Goal: Task Accomplishment & Management: Complete application form

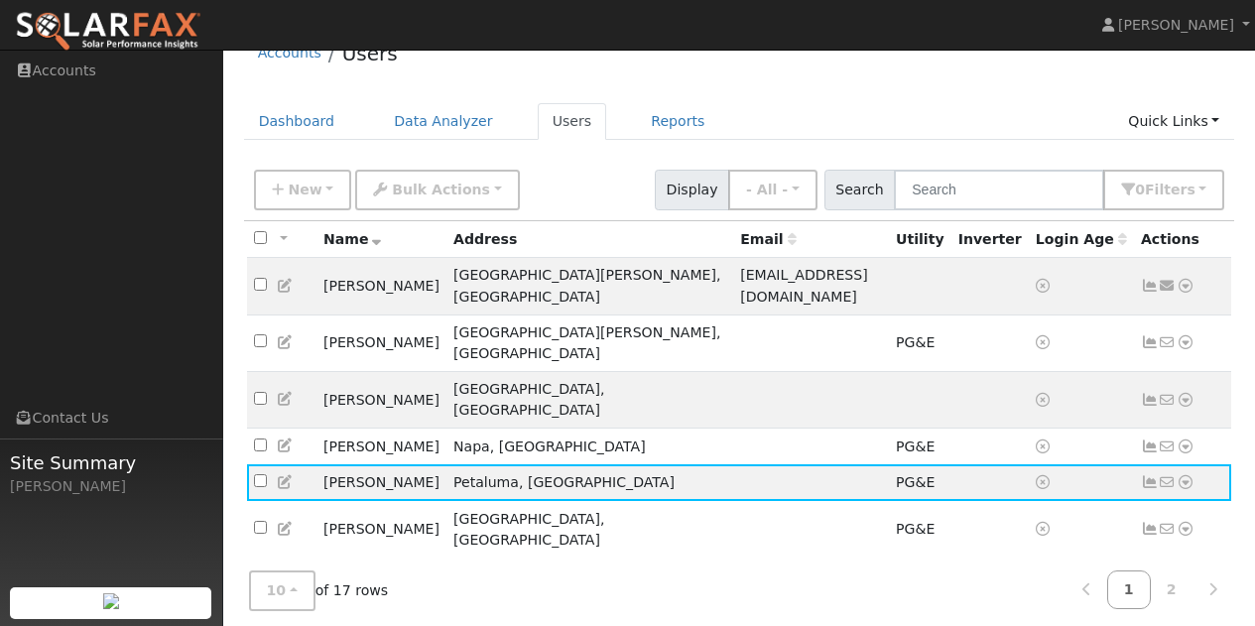
scroll to position [99, 0]
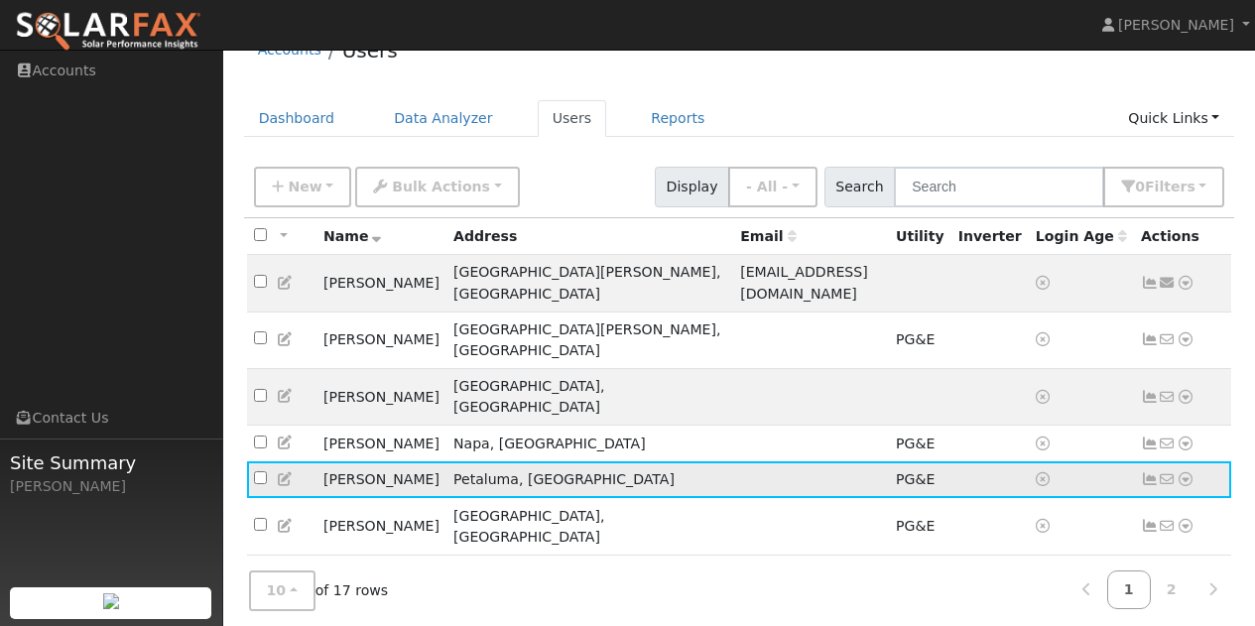
click at [1185, 472] on icon at bounding box center [1185, 479] width 18 height 14
click at [1163, 500] on link "Data Analyzer" at bounding box center [1168, 514] width 144 height 28
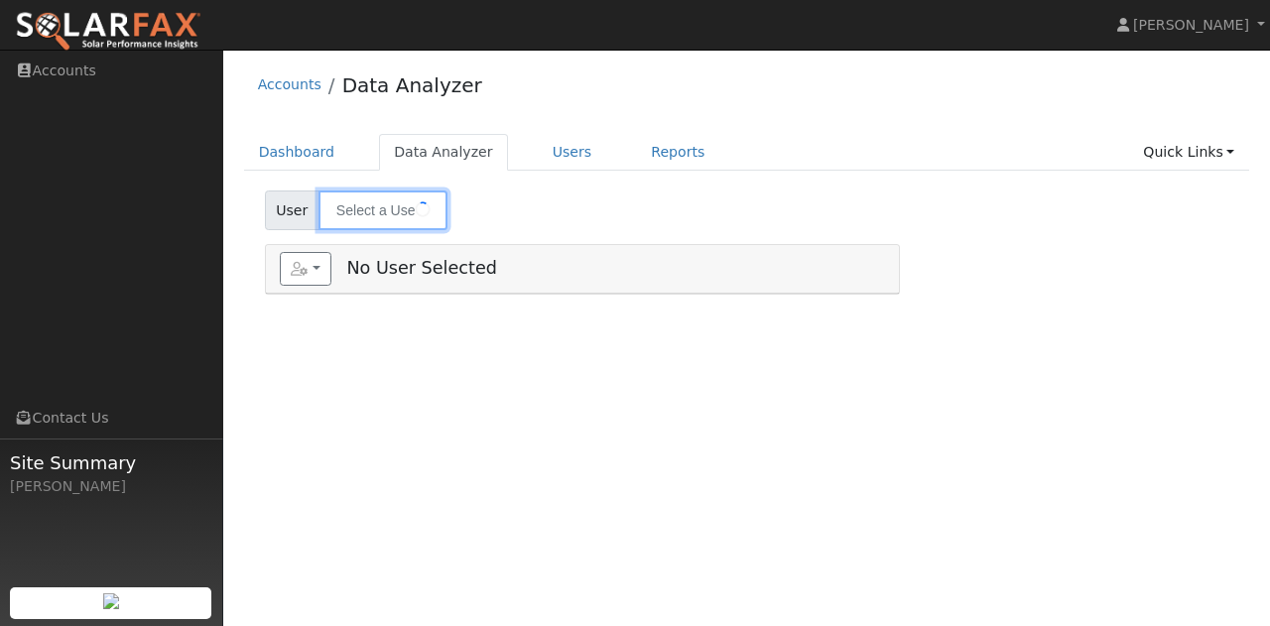
type input "[PERSON_NAME]"
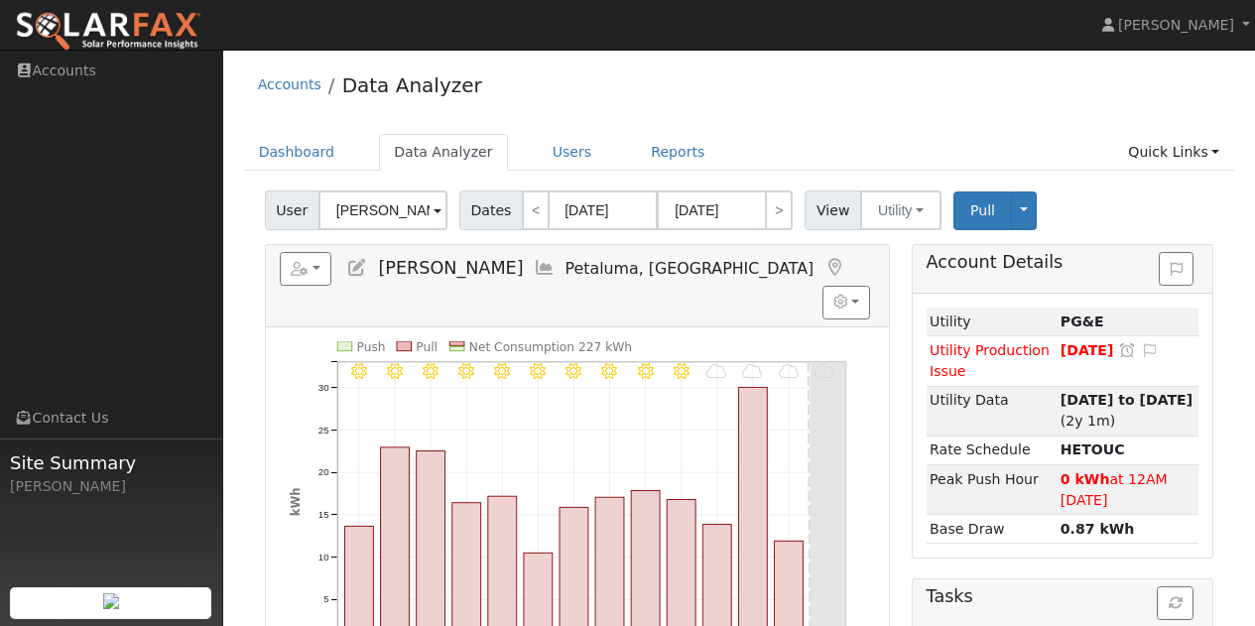
click at [823, 261] on icon at bounding box center [834, 268] width 22 height 18
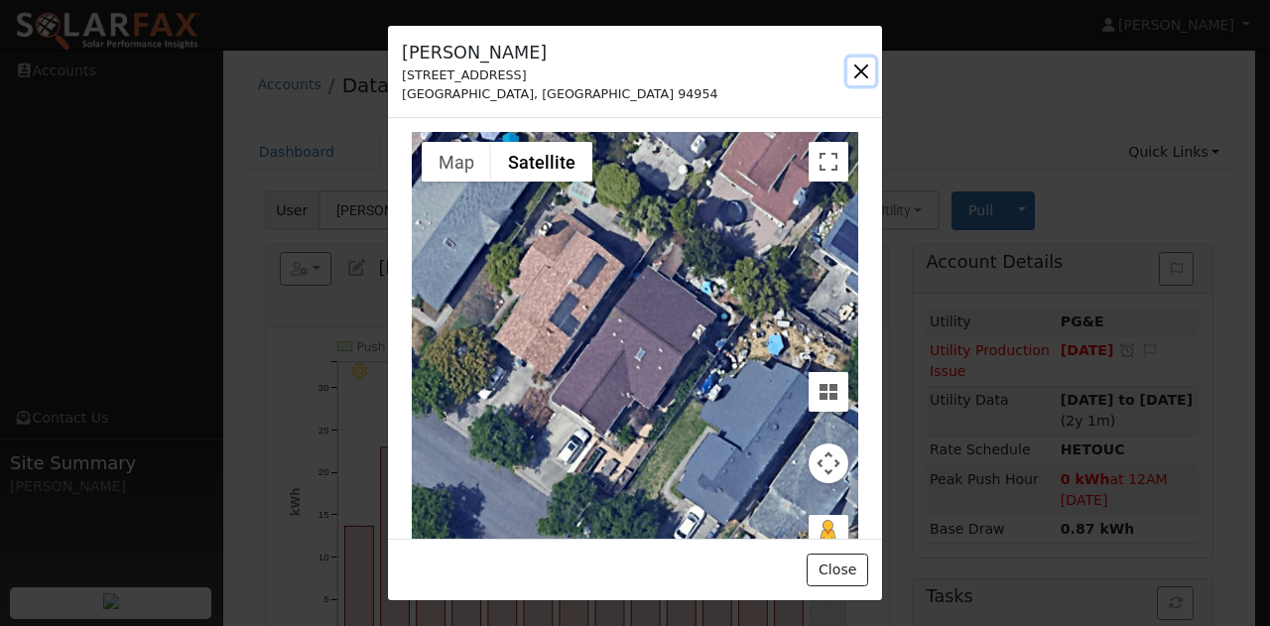
click at [856, 81] on button "button" at bounding box center [861, 72] width 28 height 28
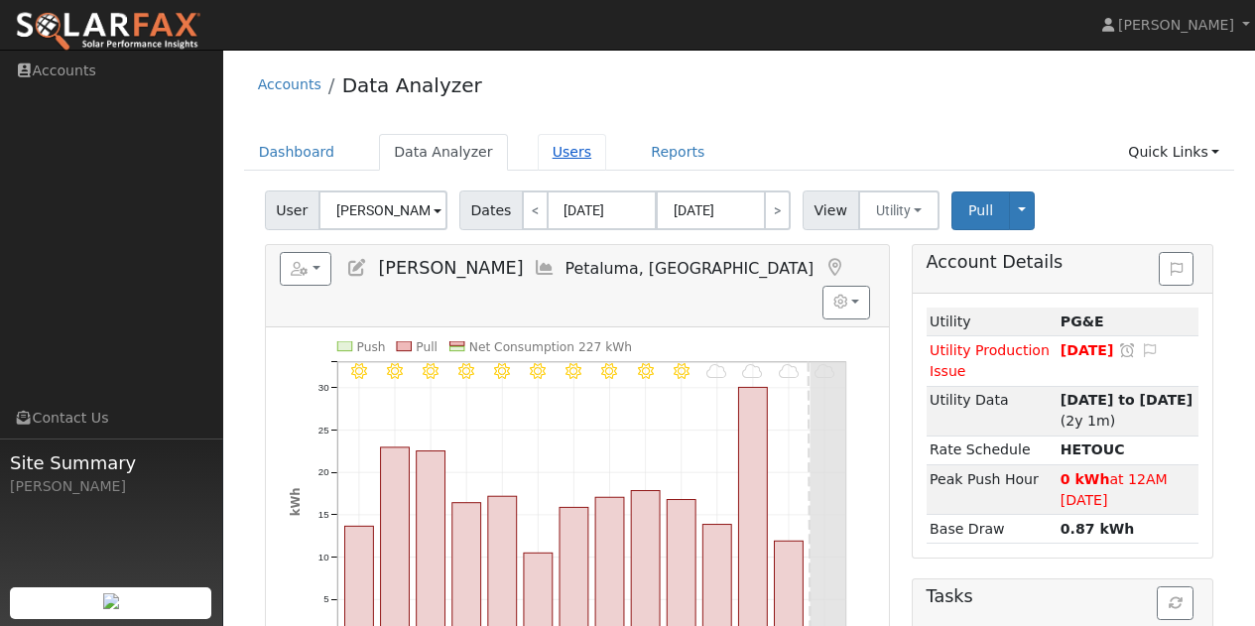
click at [540, 145] on link "Users" at bounding box center [572, 152] width 69 height 37
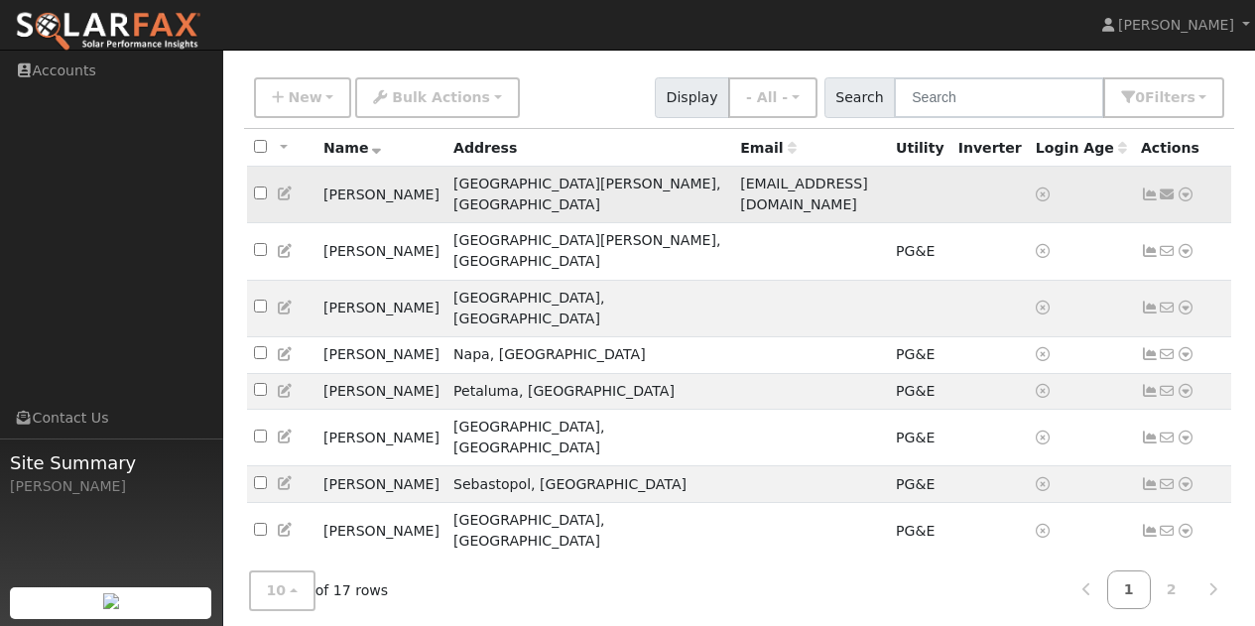
scroll to position [141, 0]
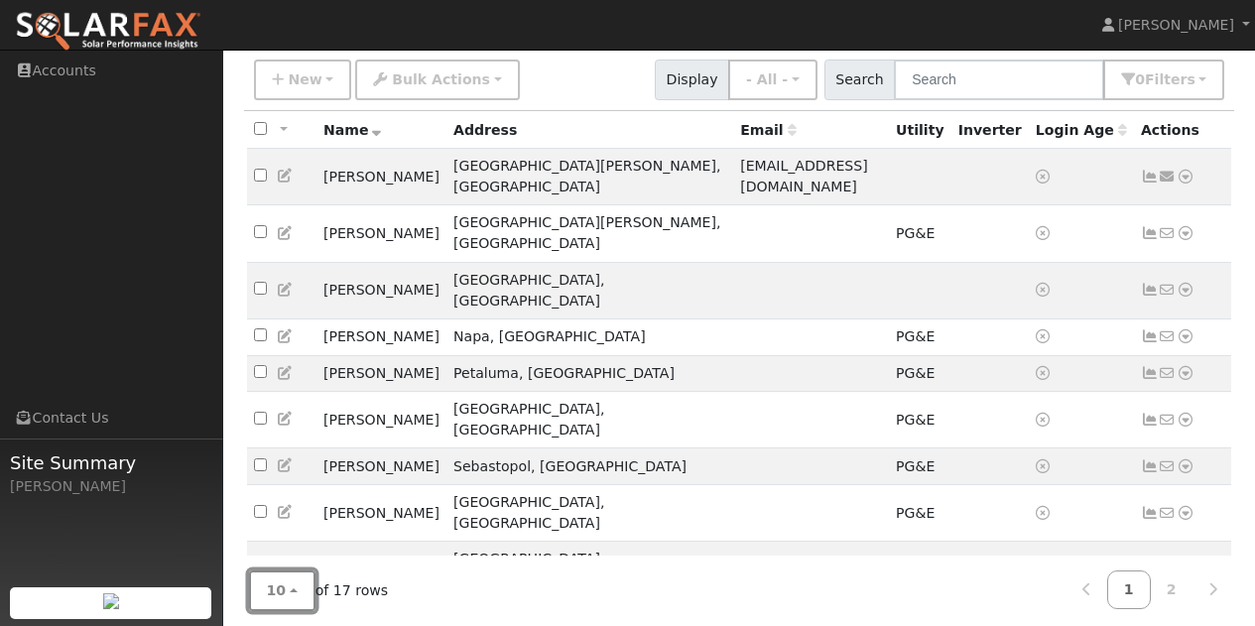
click at [294, 571] on button "10" at bounding box center [282, 590] width 66 height 41
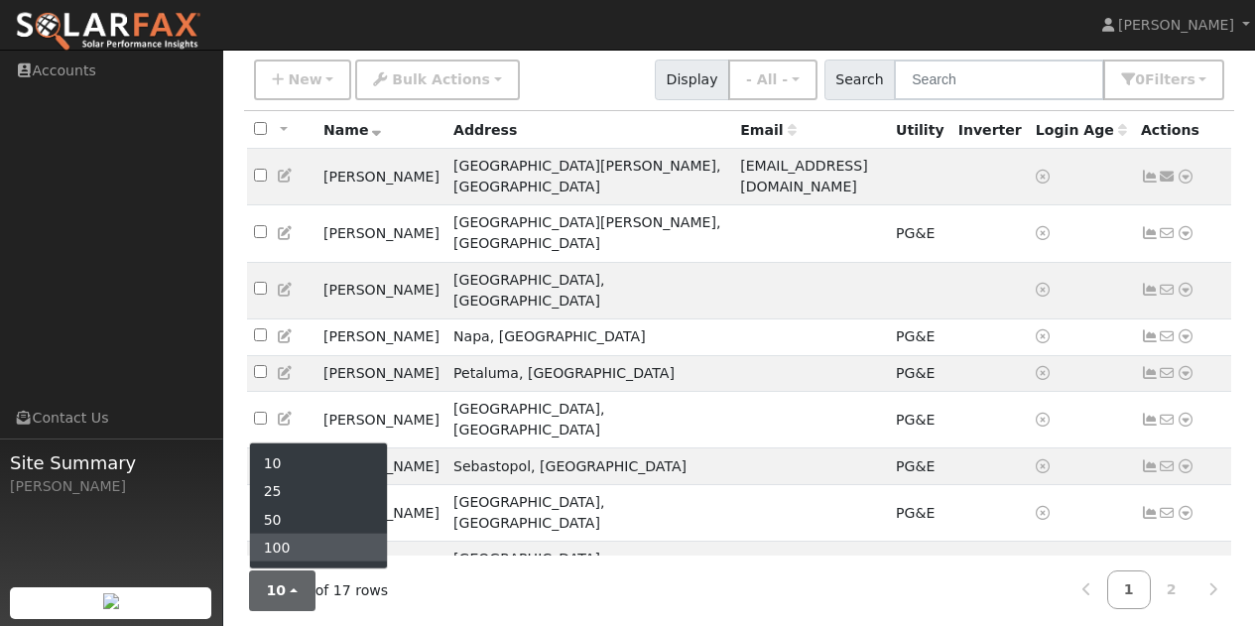
click at [281, 534] on link "100" at bounding box center [319, 548] width 138 height 28
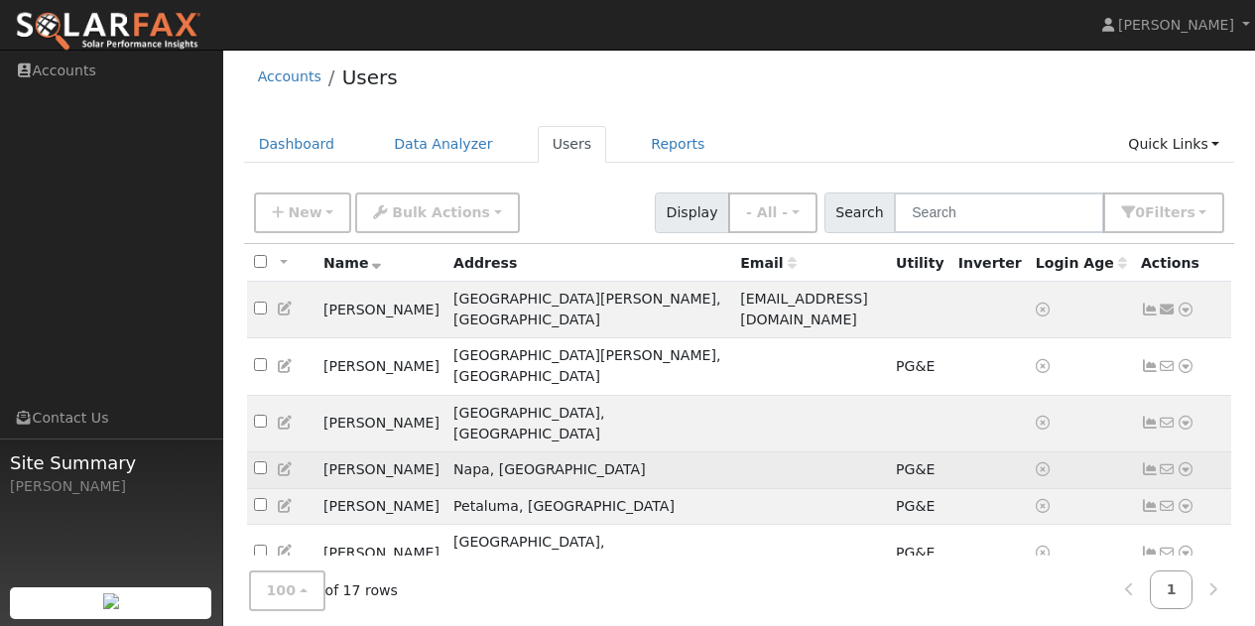
scroll to position [0, 0]
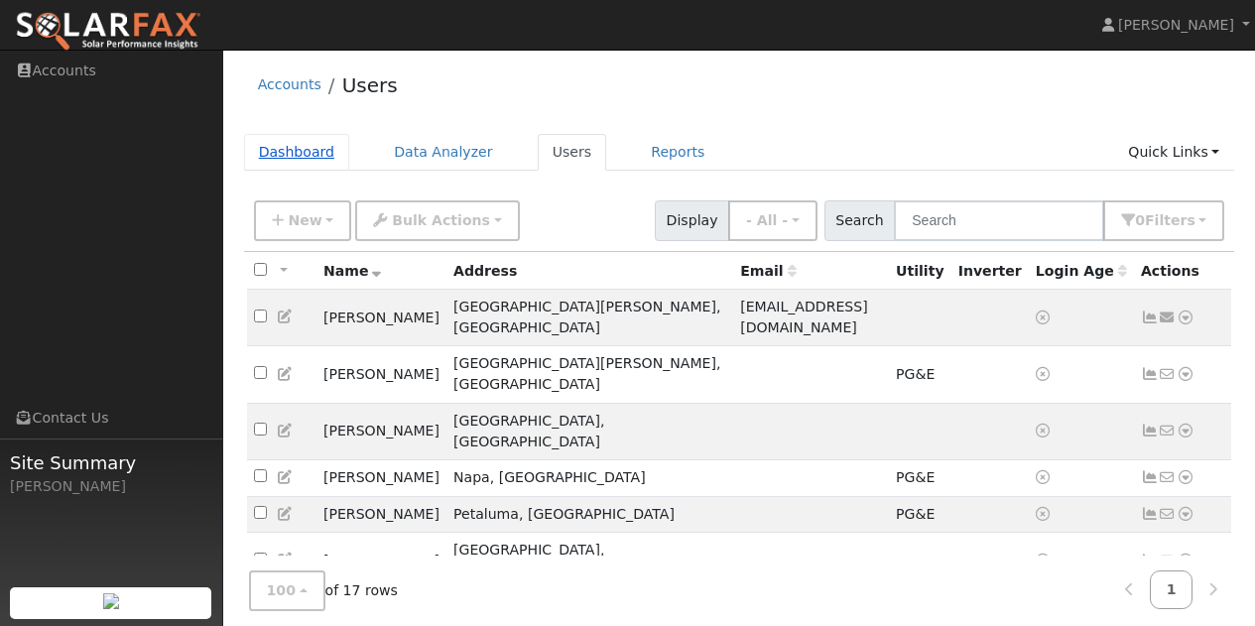
click at [304, 145] on link "Dashboard" at bounding box center [297, 152] width 106 height 37
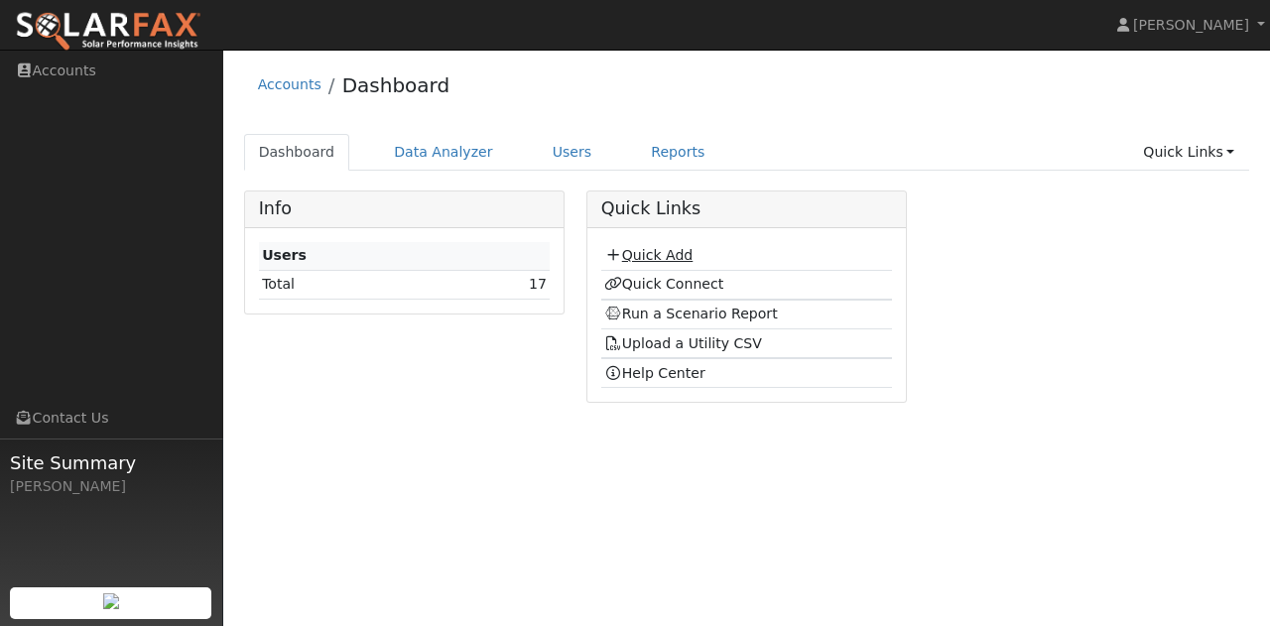
click at [640, 252] on link "Quick Add" at bounding box center [648, 255] width 88 height 16
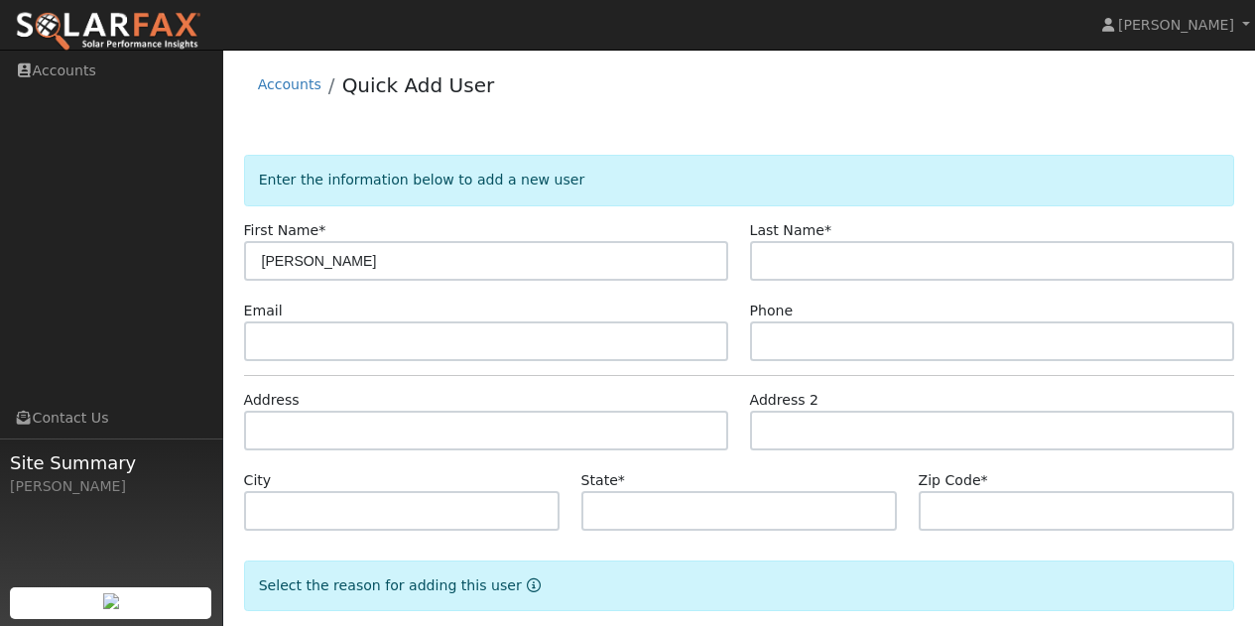
type input "[PERSON_NAME]"
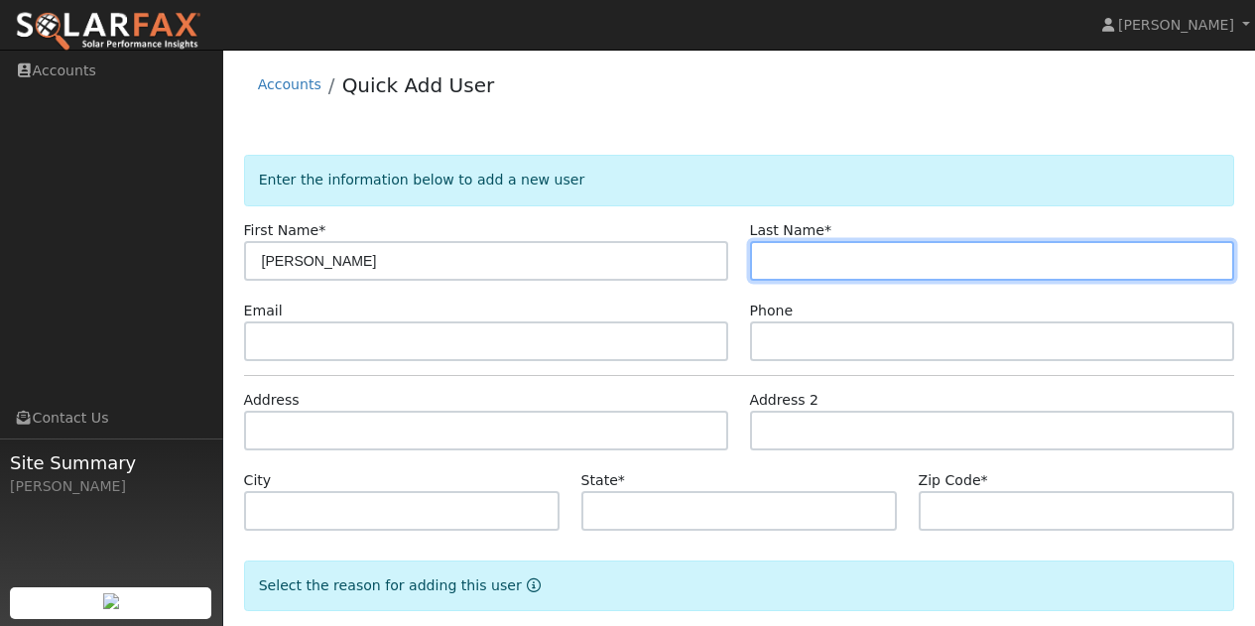
click at [801, 249] on input "text" at bounding box center [992, 261] width 485 height 40
type input "Claes"
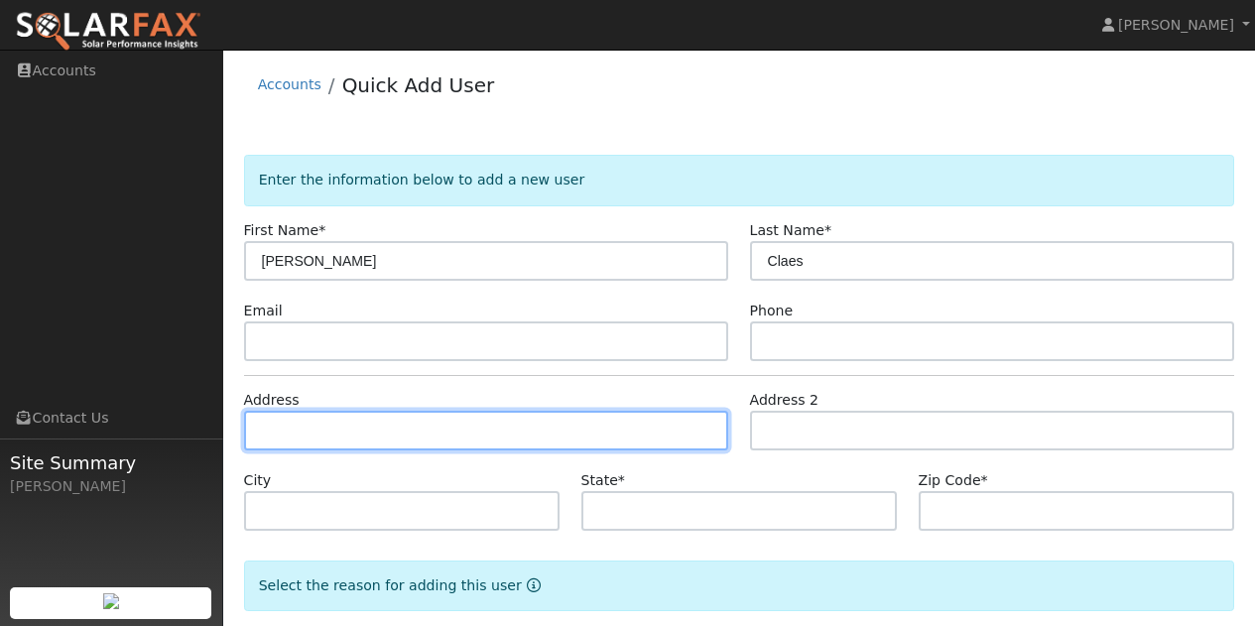
click at [365, 443] on input "text" at bounding box center [486, 431] width 485 height 40
type input "[STREET_ADDRESS]"
type input "Napa"
type input "CA"
type input "94558"
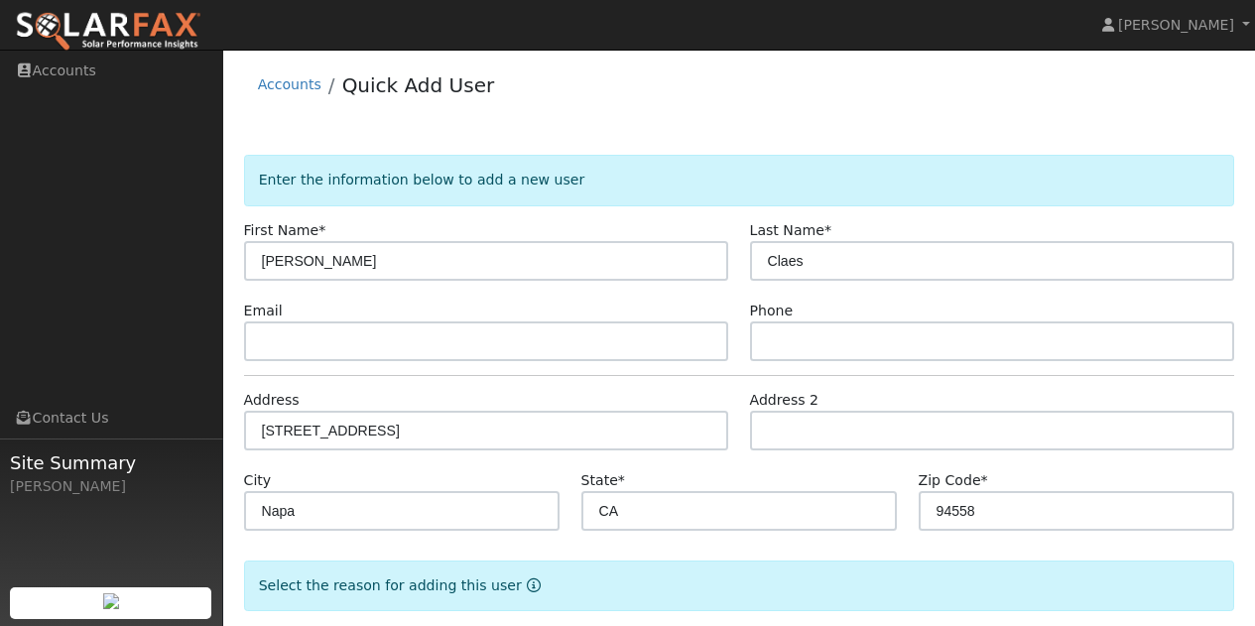
click at [385, 468] on form "Enter the information below to add a new user First Name * [PERSON_NAME] Last N…" at bounding box center [739, 437] width 991 height 564
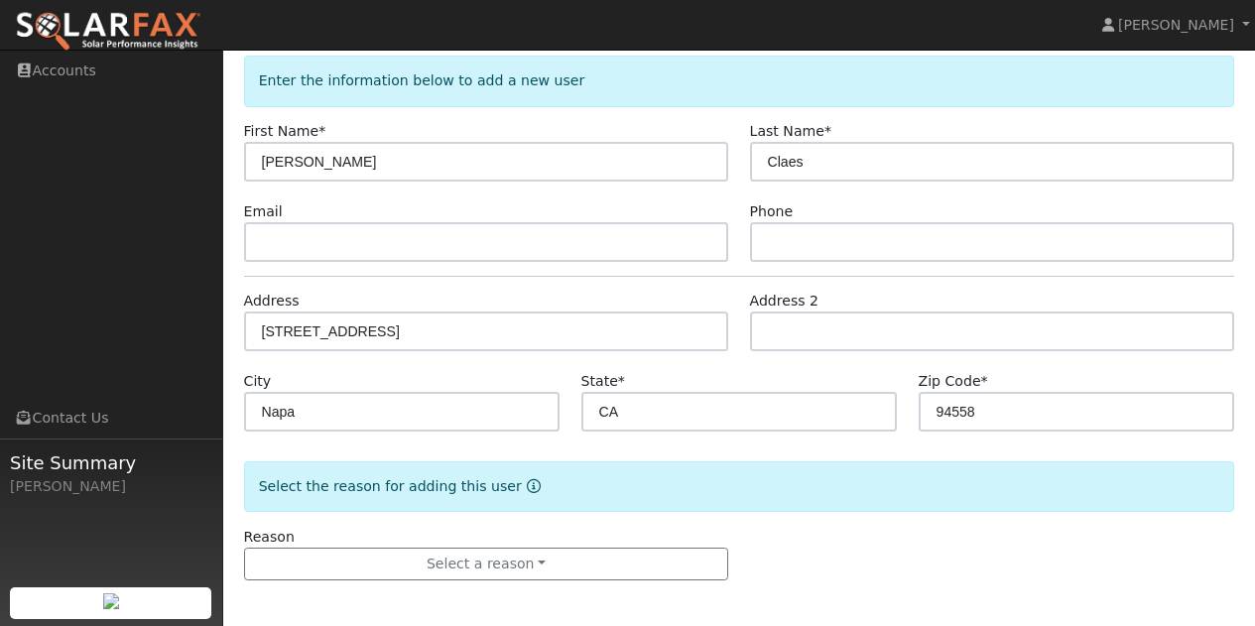
scroll to position [103, 0]
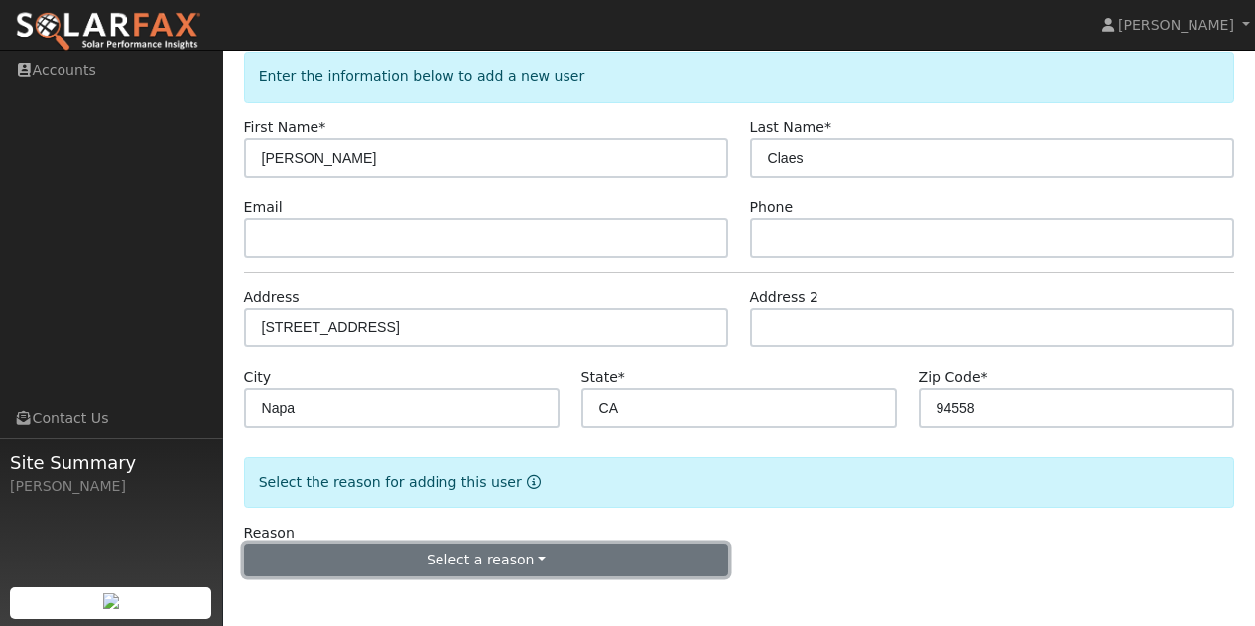
click at [418, 558] on button "Select a reason" at bounding box center [486, 561] width 485 height 34
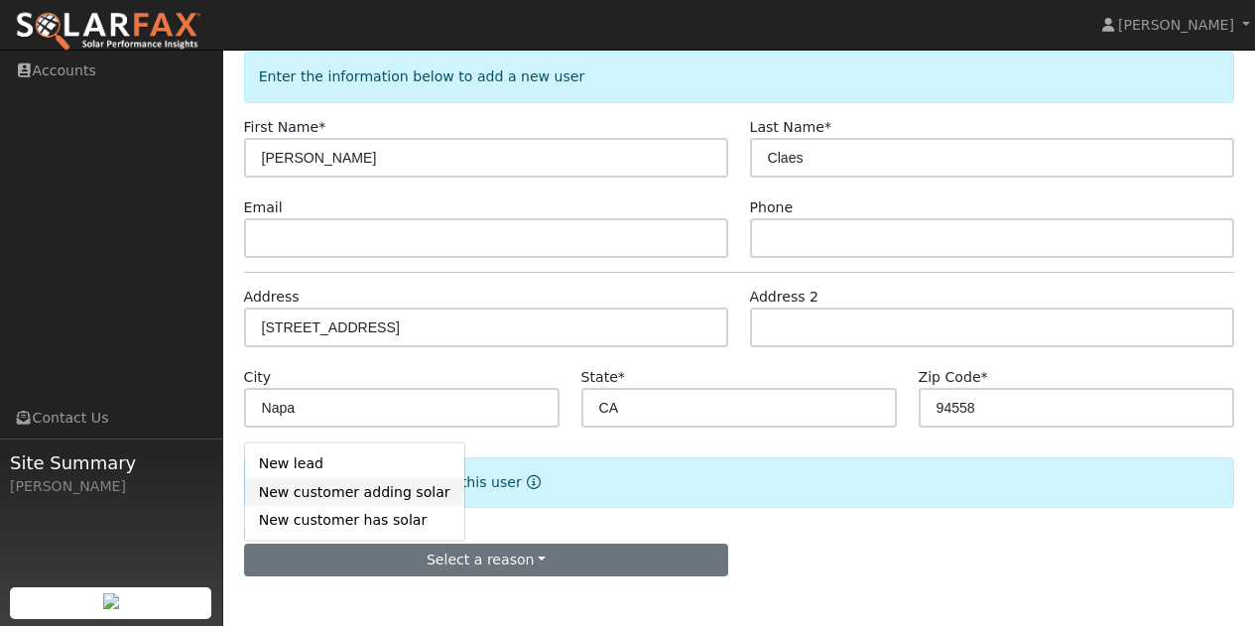
click at [378, 494] on link "New customer adding solar" at bounding box center [354, 492] width 219 height 28
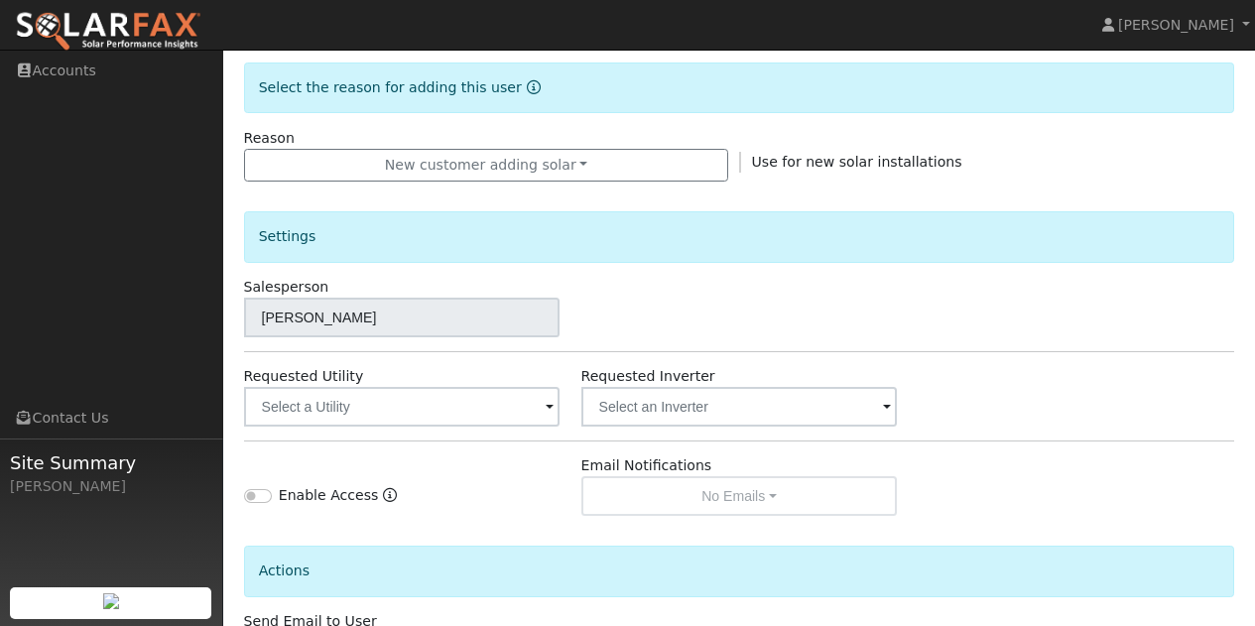
scroll to position [500, 0]
click at [545, 407] on span at bounding box center [549, 406] width 8 height 23
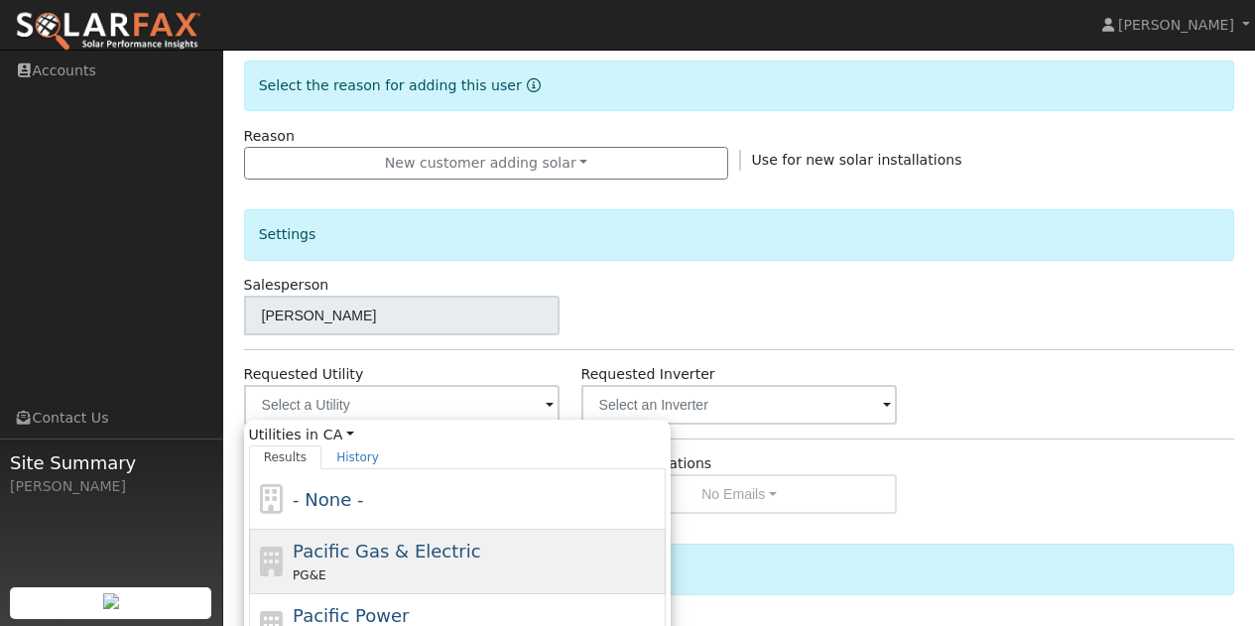
click at [398, 548] on span "Pacific Gas & Electric" at bounding box center [386, 551] width 187 height 21
type input "Pacific Gas & Electric"
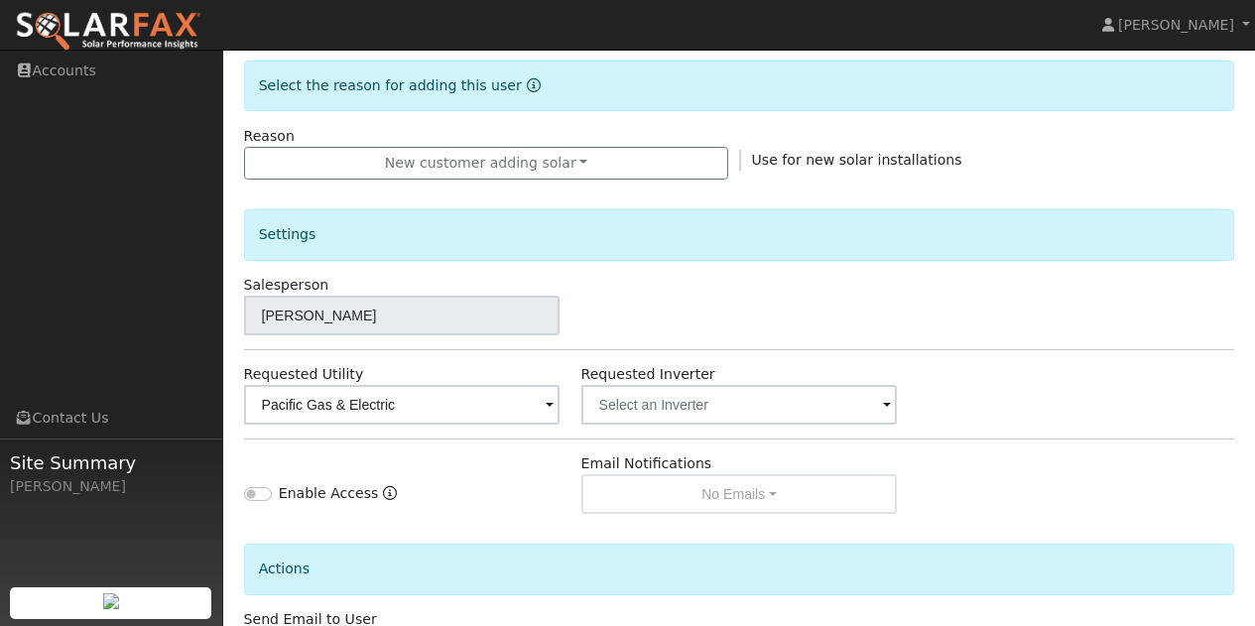
click at [444, 490] on div "Enable Access" at bounding box center [401, 483] width 337 height 61
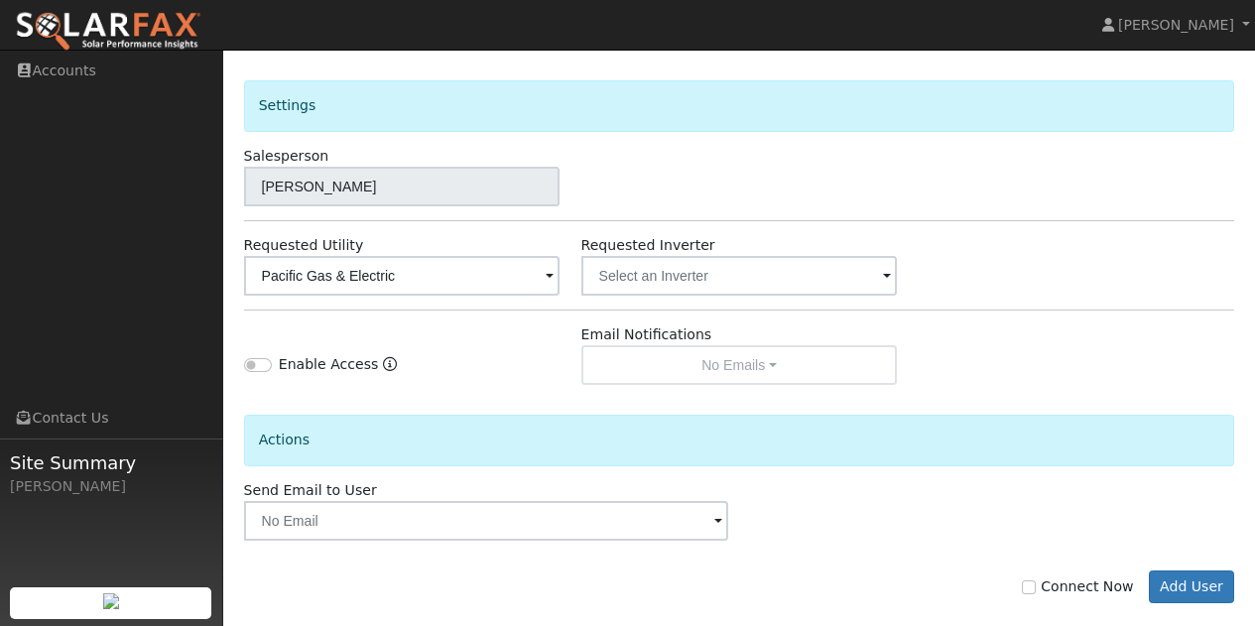
scroll to position [656, 0]
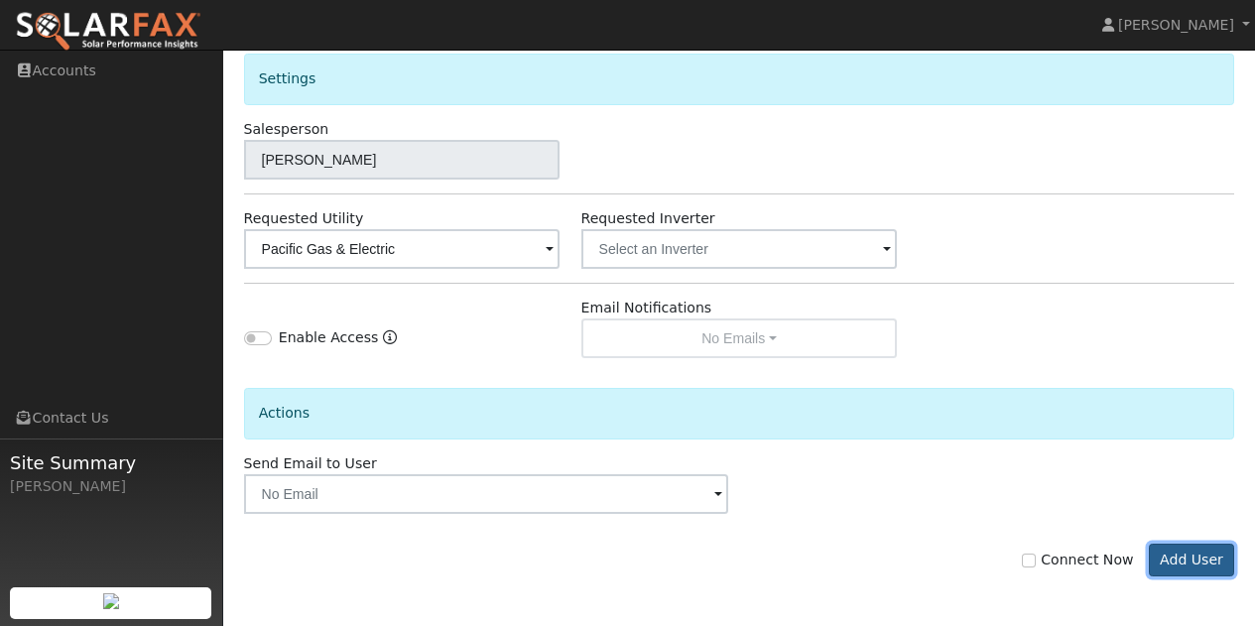
click at [1183, 559] on button "Add User" at bounding box center [1192, 561] width 86 height 34
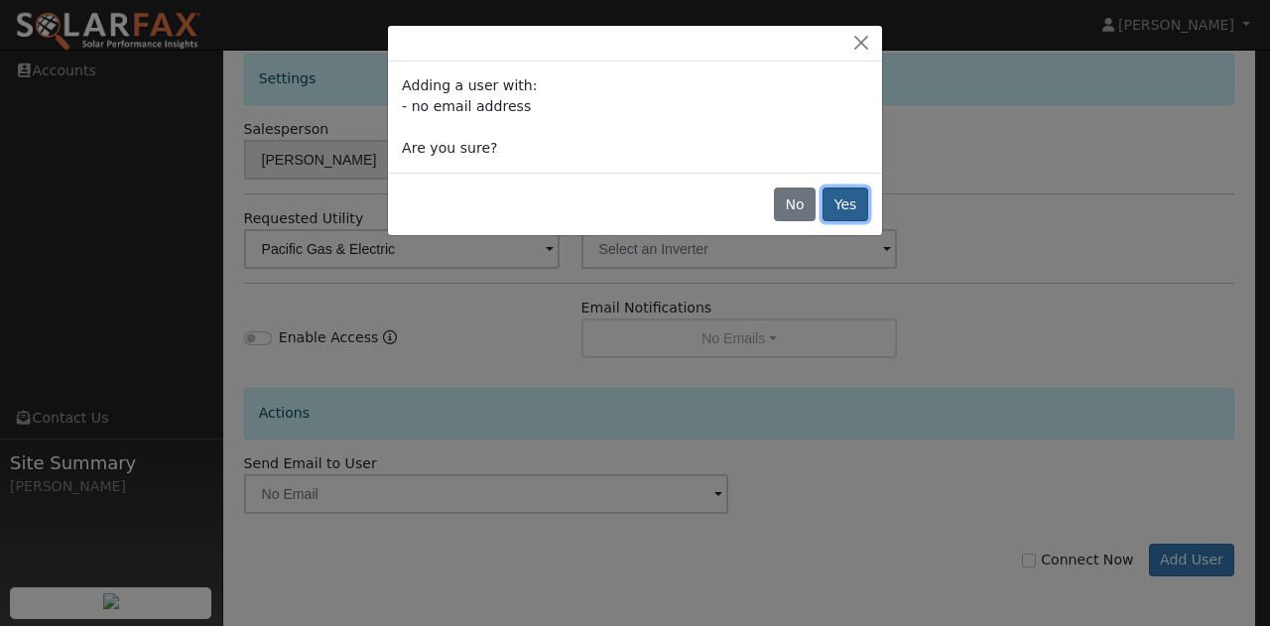
click at [846, 202] on button "Yes" at bounding box center [845, 204] width 46 height 34
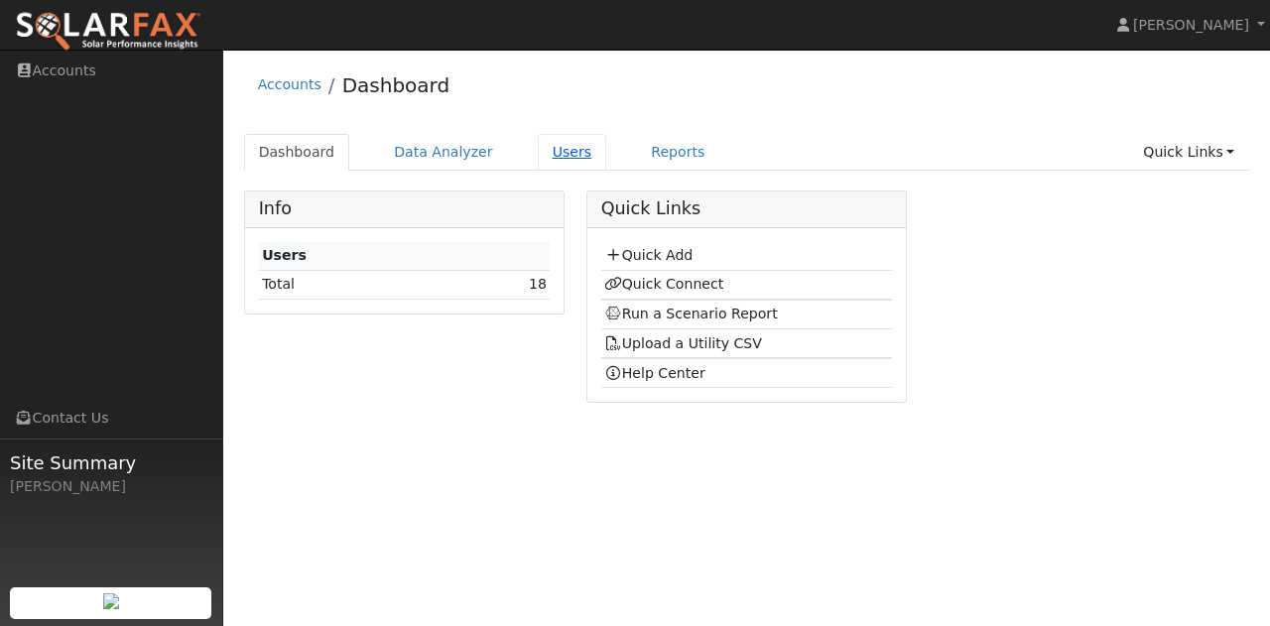
click at [545, 156] on link "Users" at bounding box center [572, 152] width 69 height 37
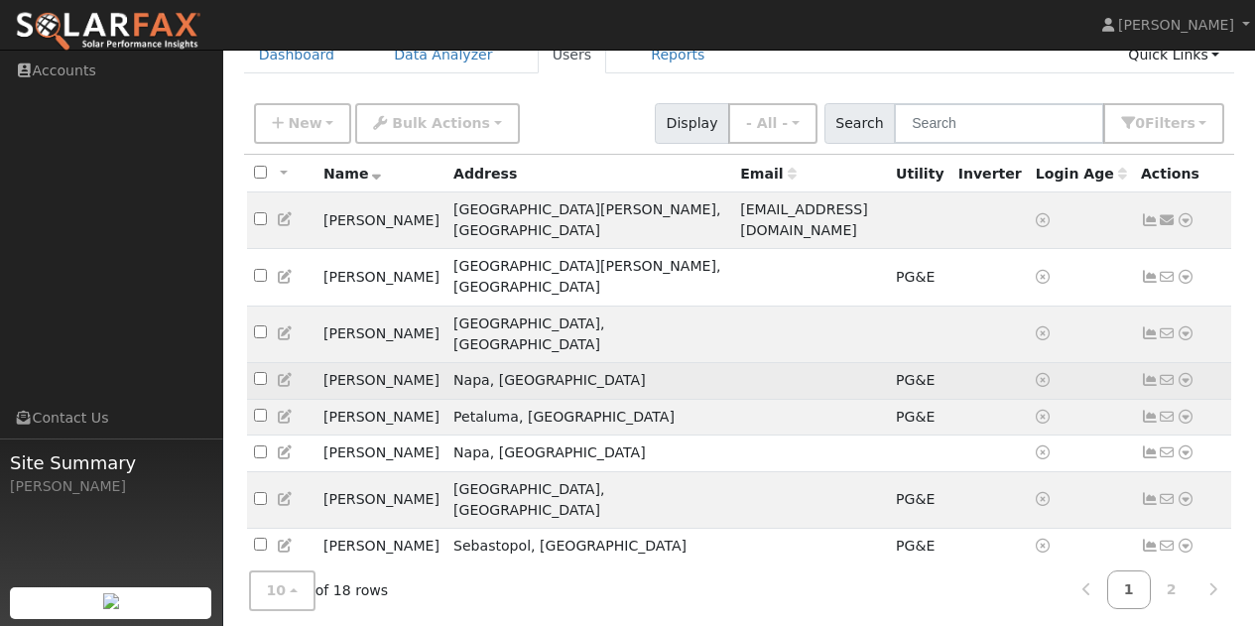
scroll to position [99, 0]
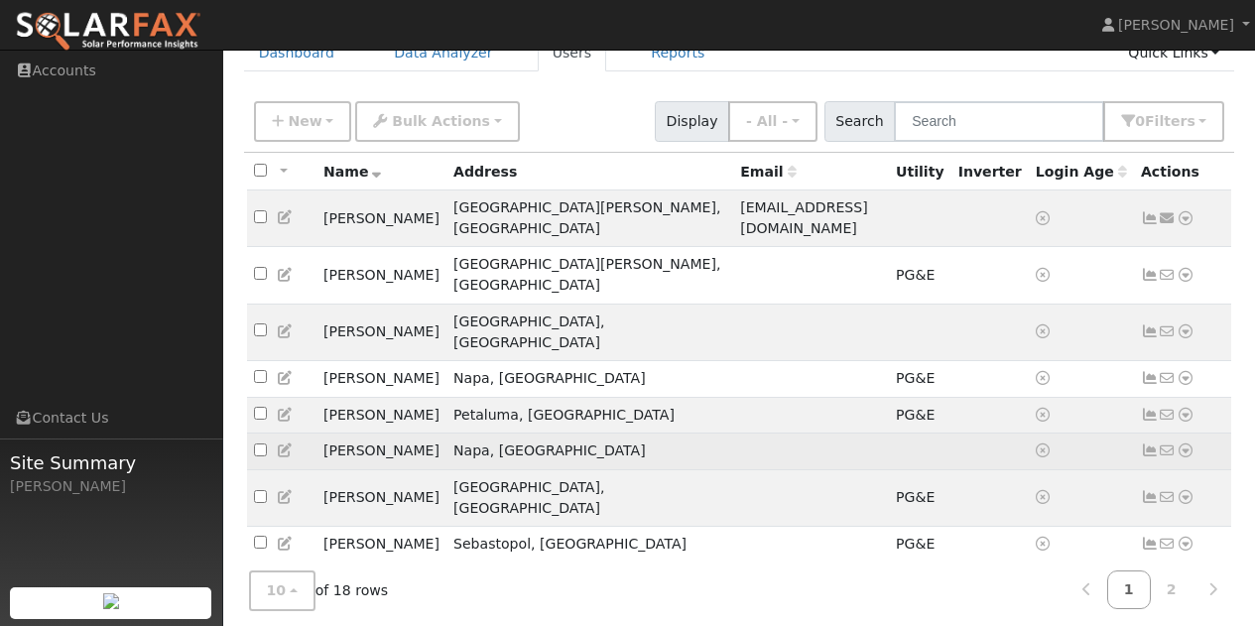
click at [1184, 443] on icon at bounding box center [1185, 450] width 18 height 14
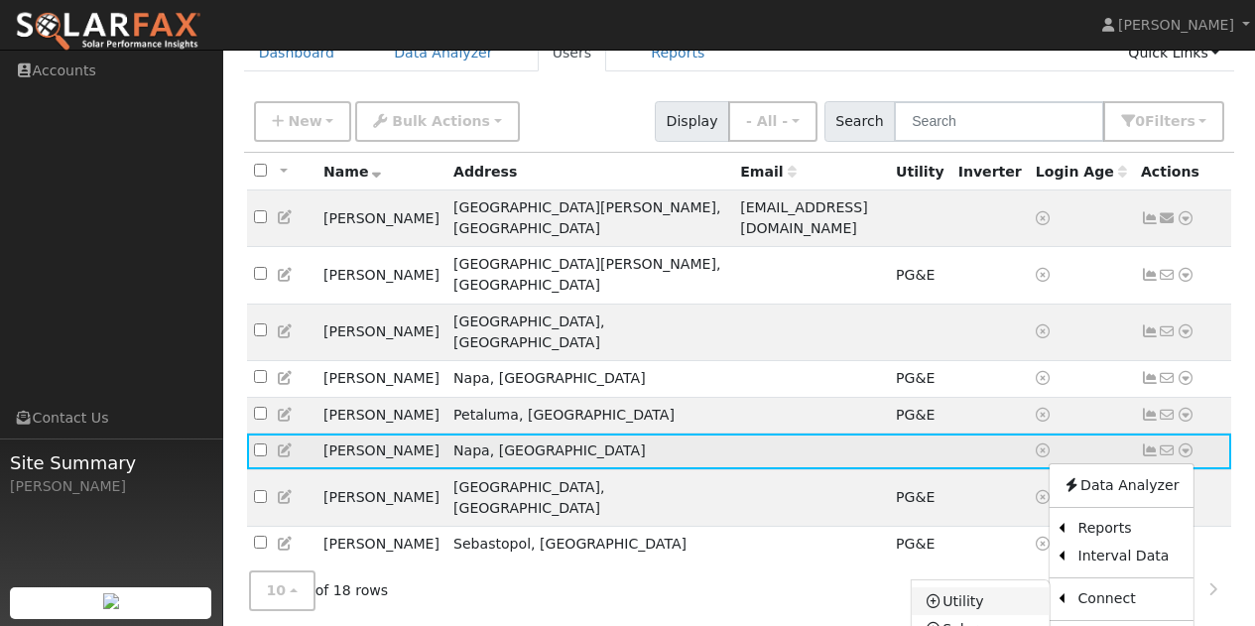
click at [952, 587] on link "Utility" at bounding box center [980, 601] width 138 height 28
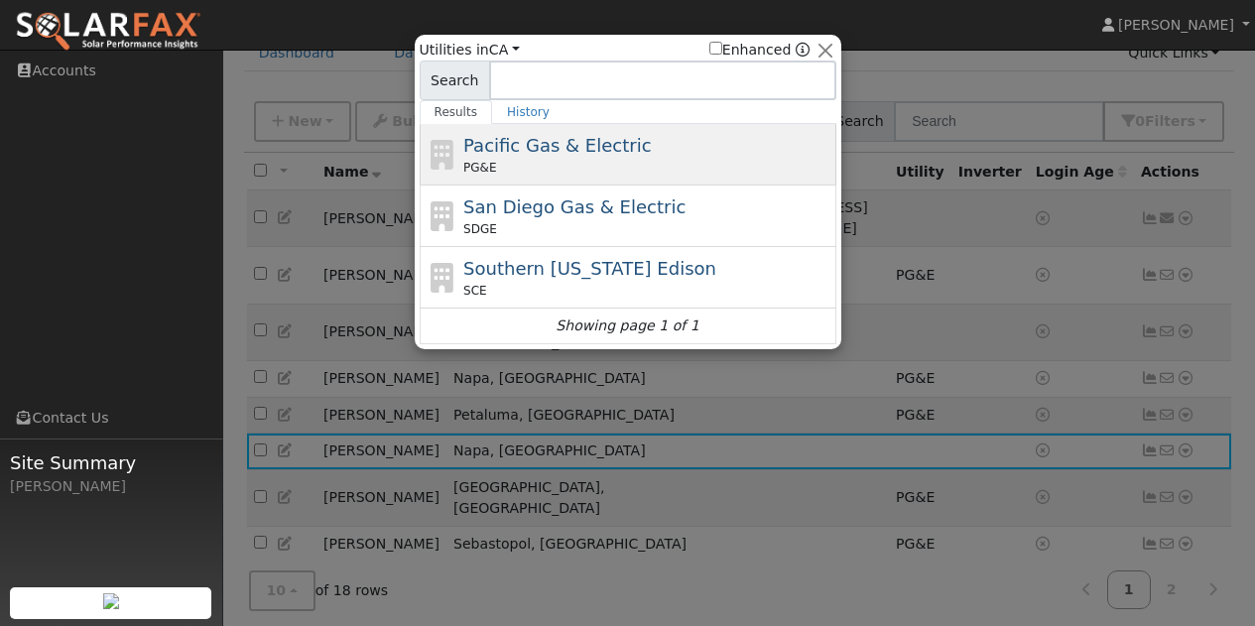
click at [502, 146] on span "Pacific Gas & Electric" at bounding box center [556, 145] width 187 height 21
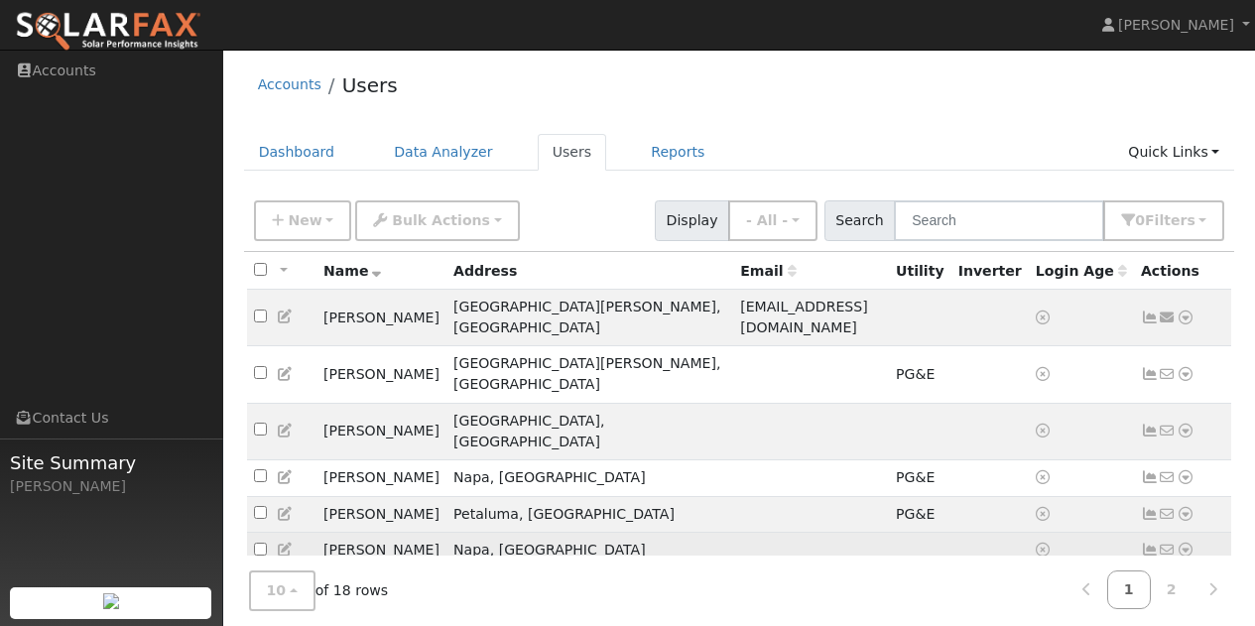
click at [1185, 543] on icon at bounding box center [1185, 550] width 18 height 14
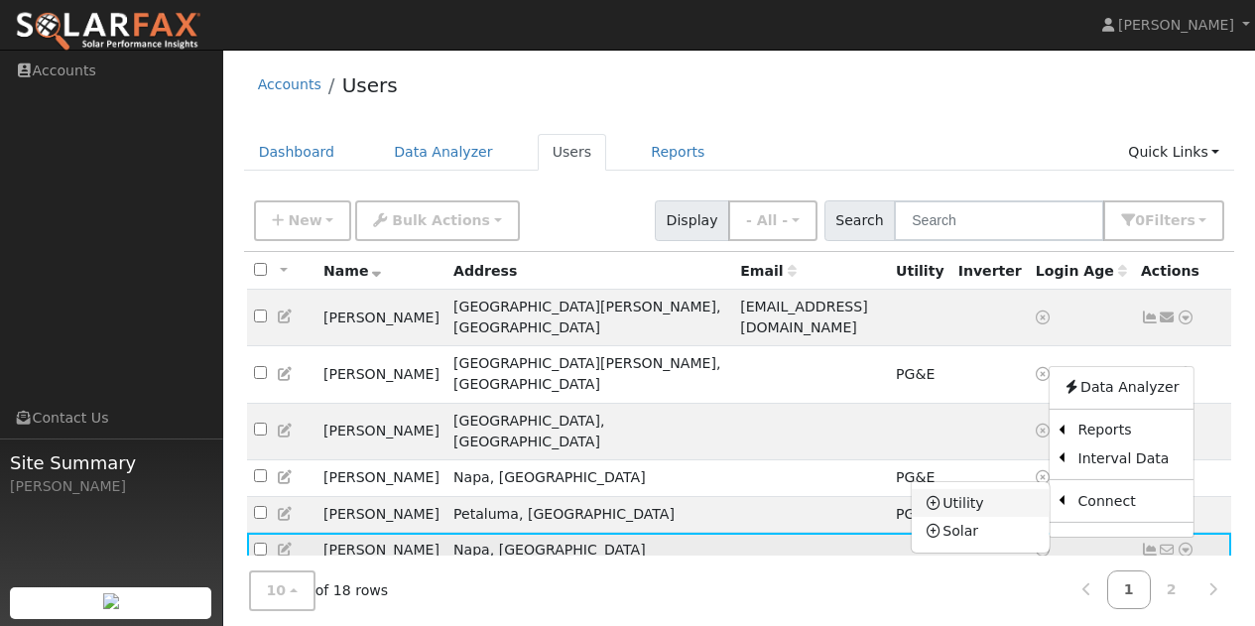
click at [949, 489] on link "Utility" at bounding box center [980, 503] width 138 height 28
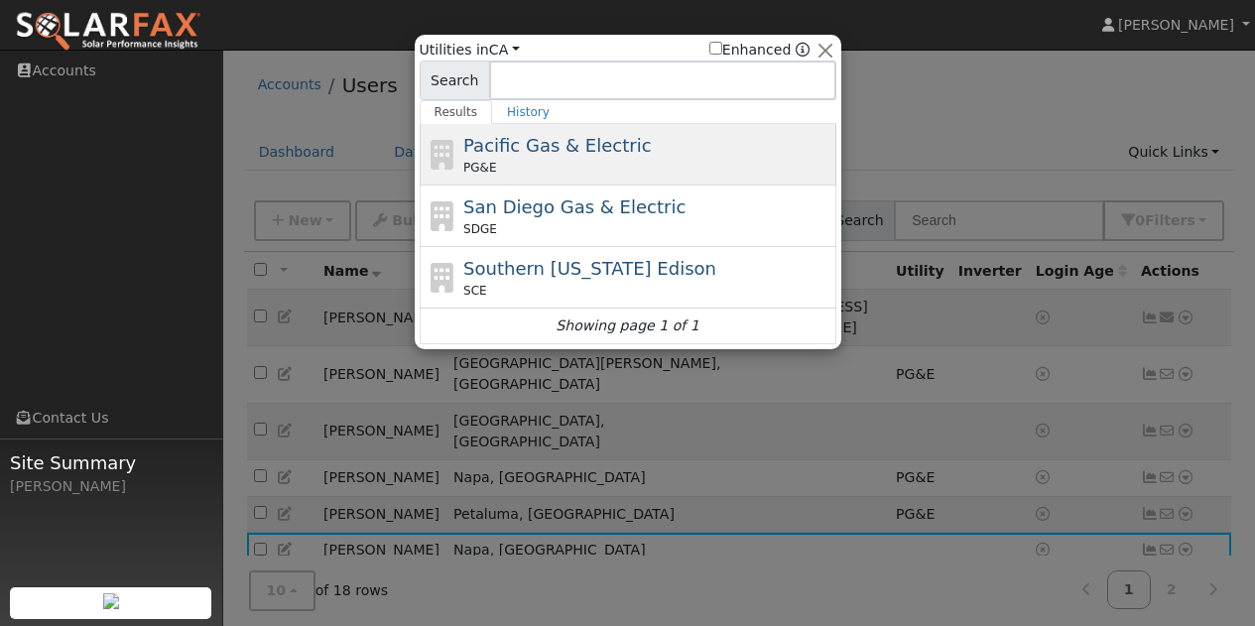
click at [482, 152] on span "Pacific Gas & Electric" at bounding box center [556, 145] width 187 height 21
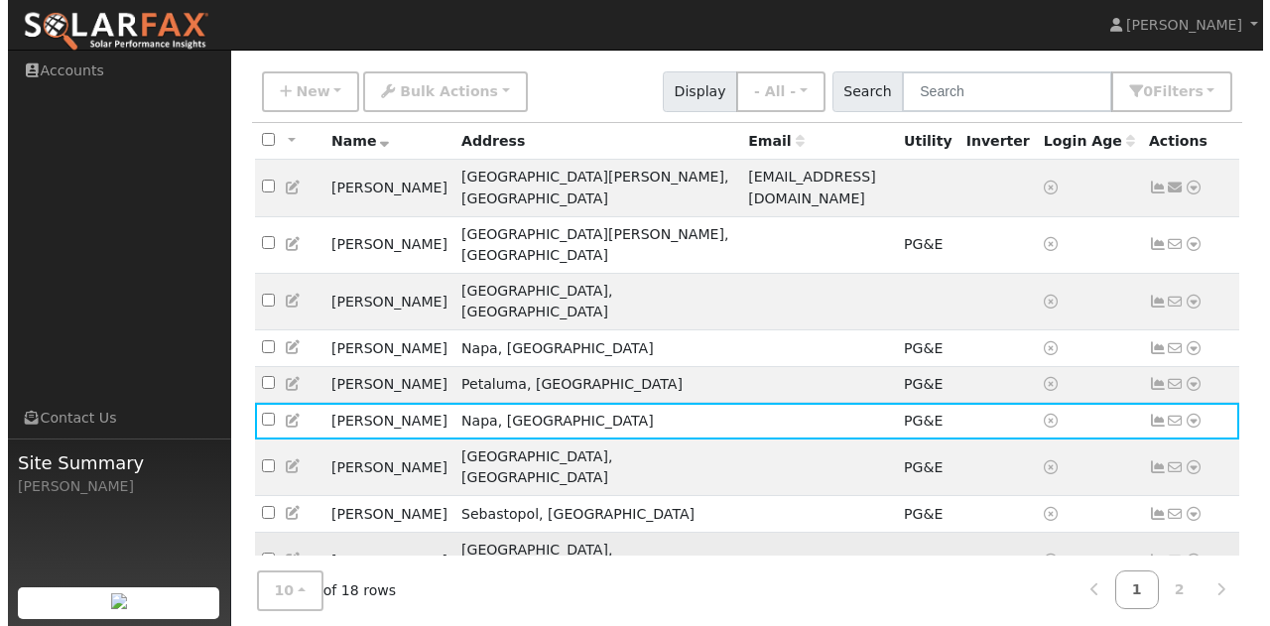
scroll to position [198, 0]
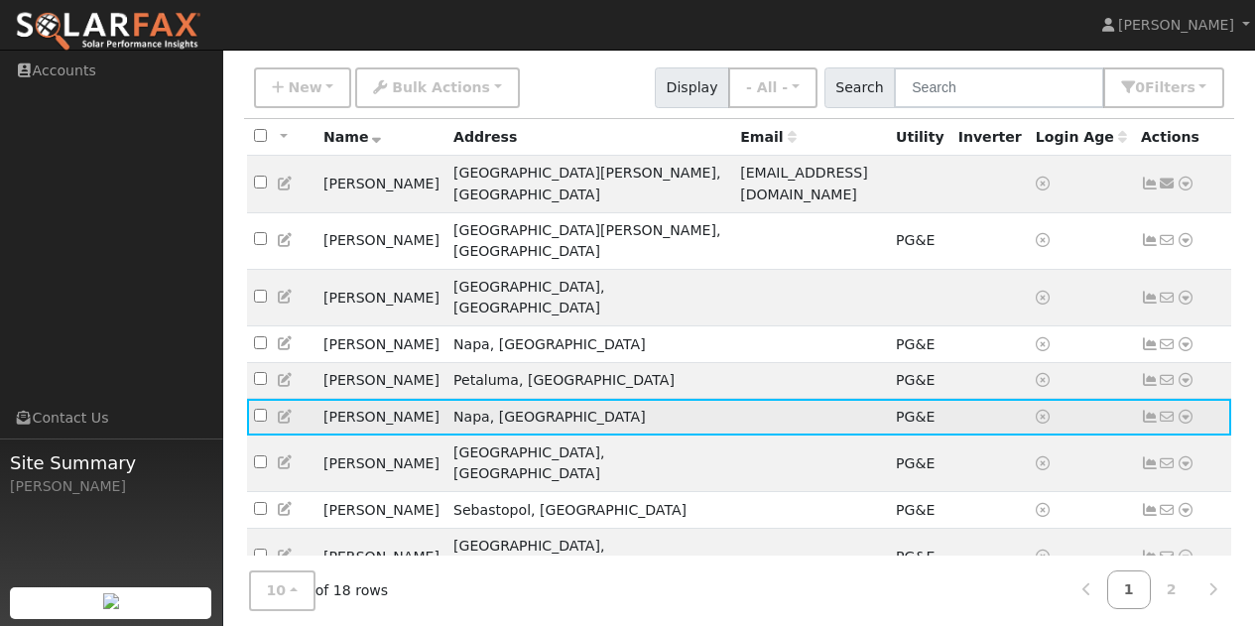
click at [1186, 410] on icon at bounding box center [1185, 417] width 18 height 14
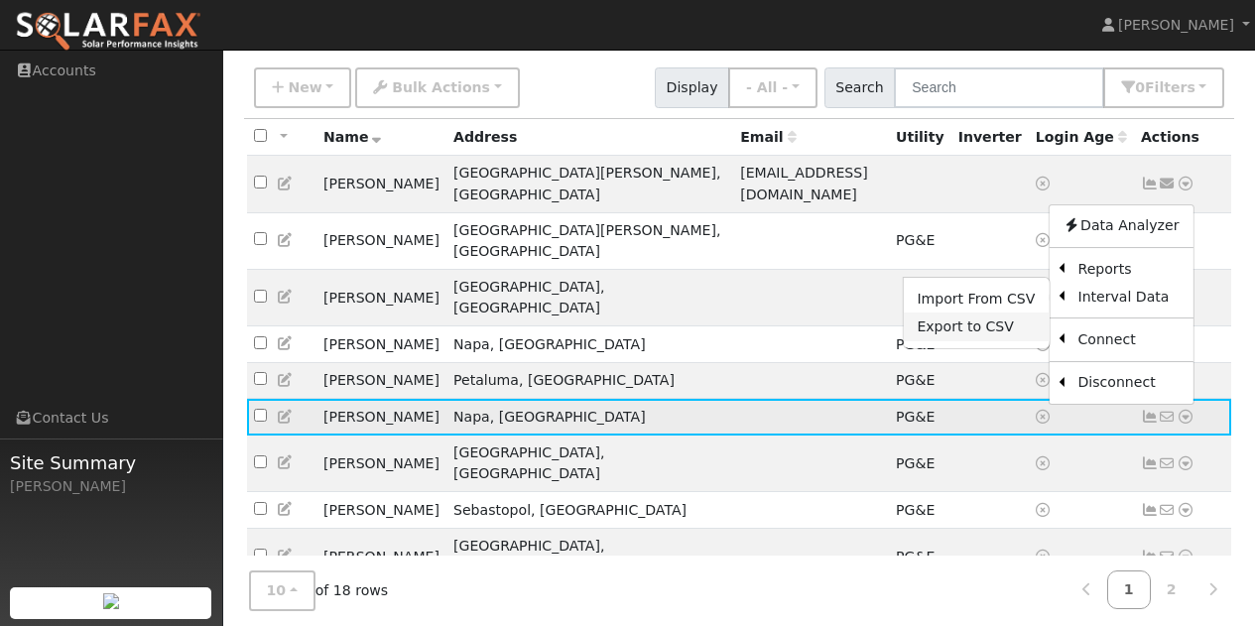
click at [962, 312] on link "Export to CSV" at bounding box center [976, 326] width 146 height 28
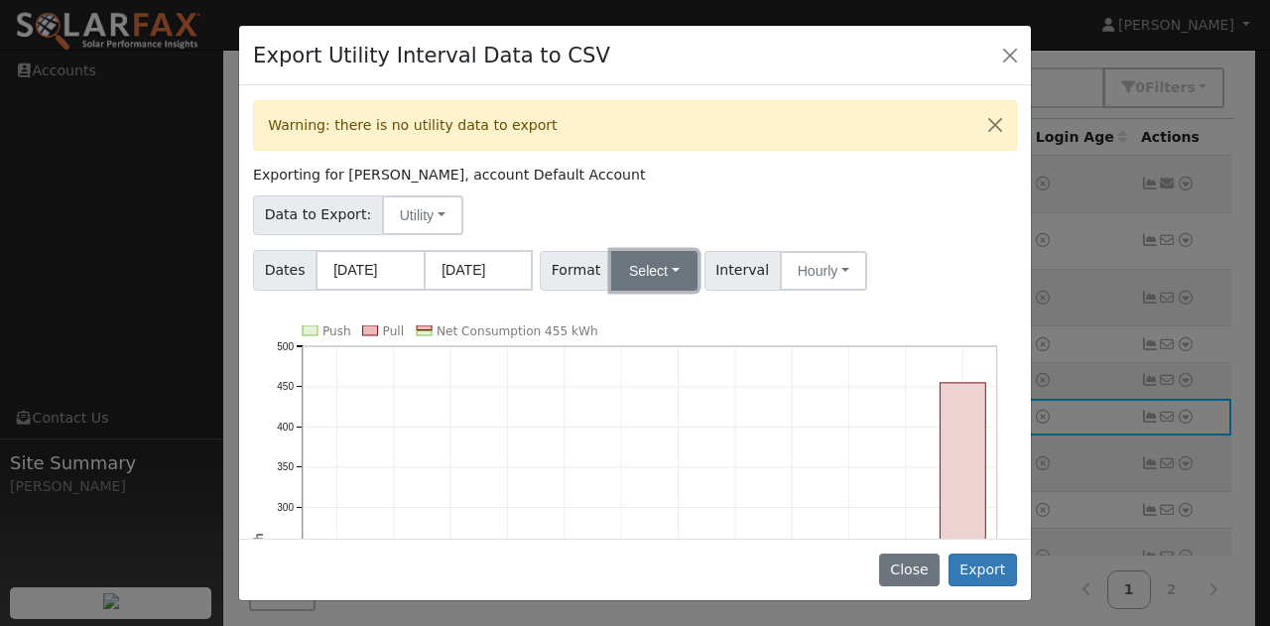
click at [665, 280] on button "Select" at bounding box center [654, 271] width 86 height 40
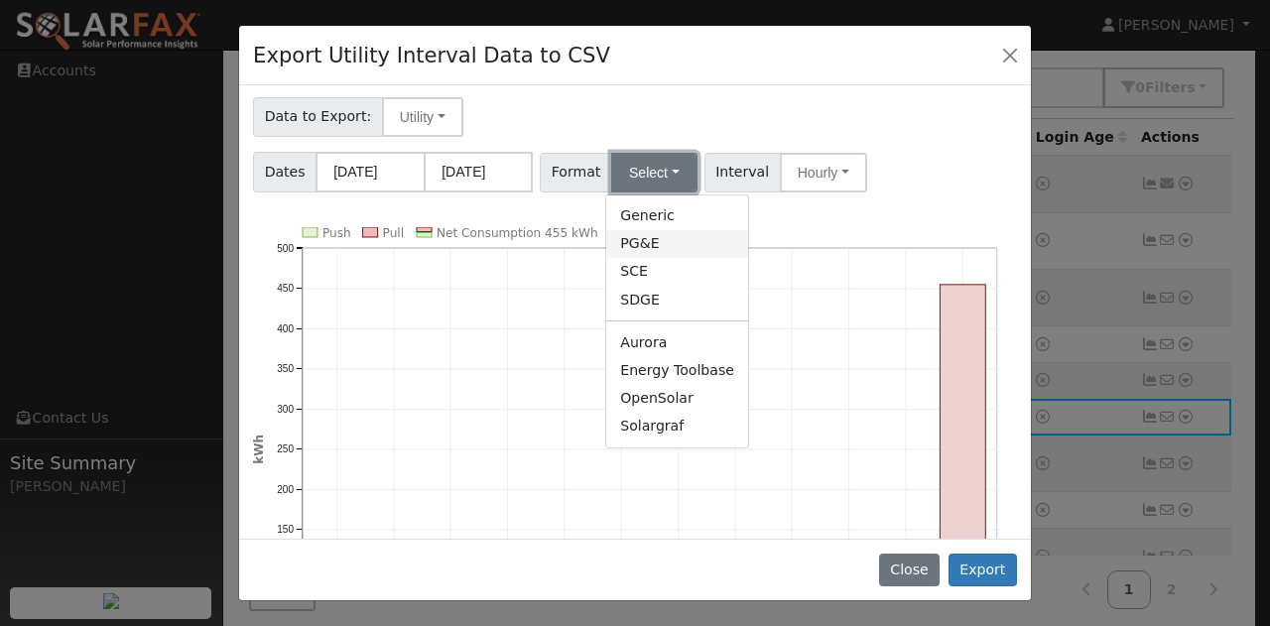
scroll to position [99, 0]
click at [657, 423] on link "Solargraf" at bounding box center [677, 426] width 142 height 28
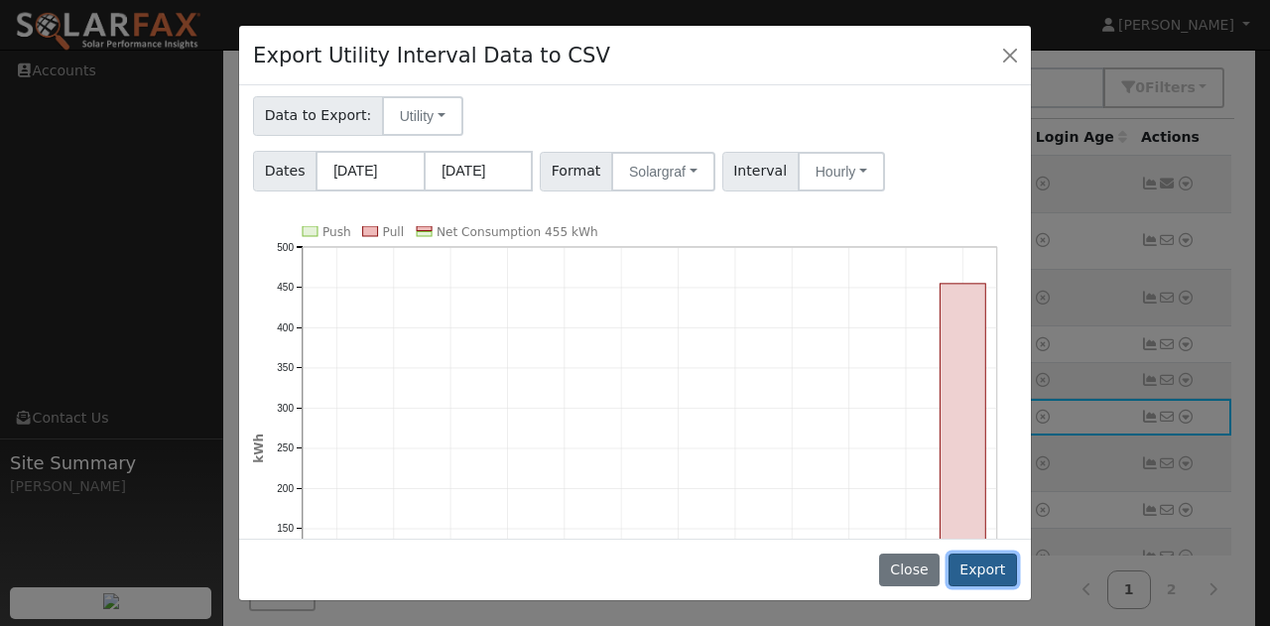
click at [979, 569] on button "Export" at bounding box center [982, 570] width 68 height 34
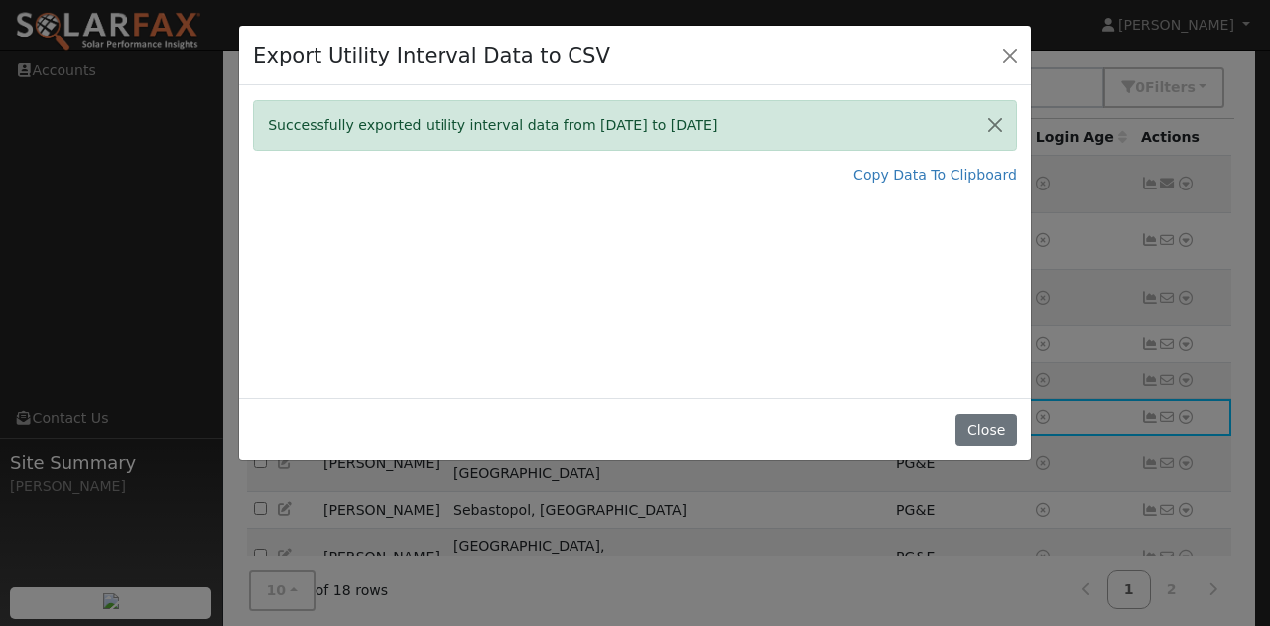
click at [959, 274] on div "Successfully exported utility interval data from [DATE] to [DATE] Copy Data To …" at bounding box center [634, 241] width 791 height 312
click at [1018, 46] on button "Close" at bounding box center [1010, 55] width 28 height 28
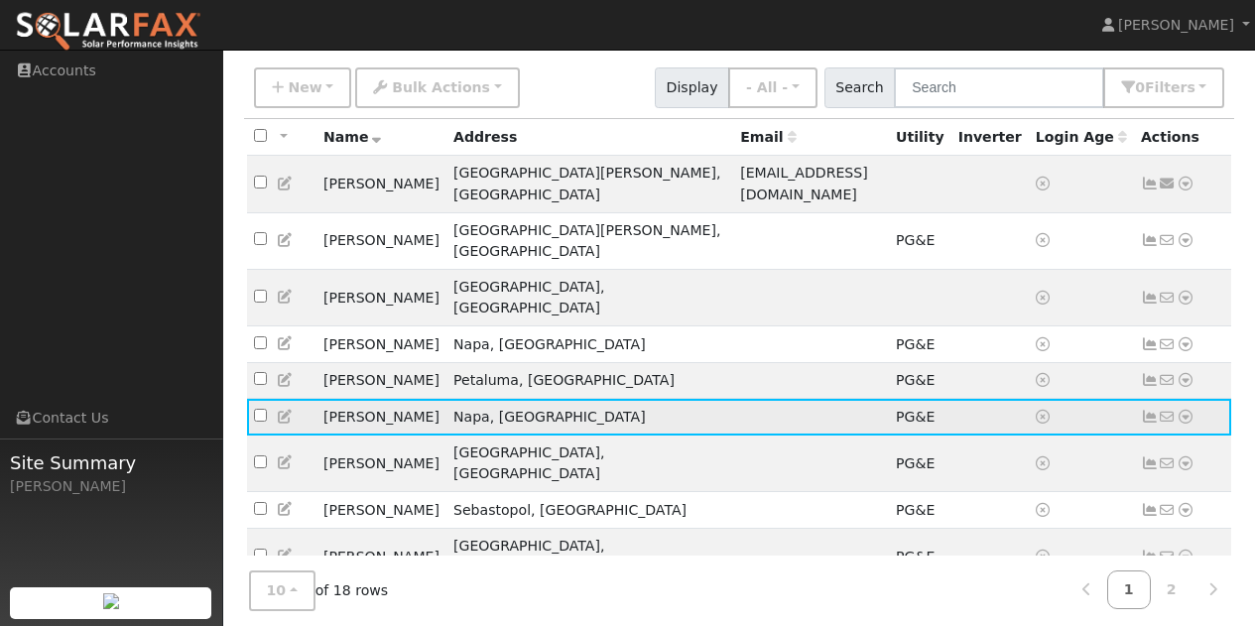
click at [1184, 410] on icon at bounding box center [1185, 417] width 18 height 14
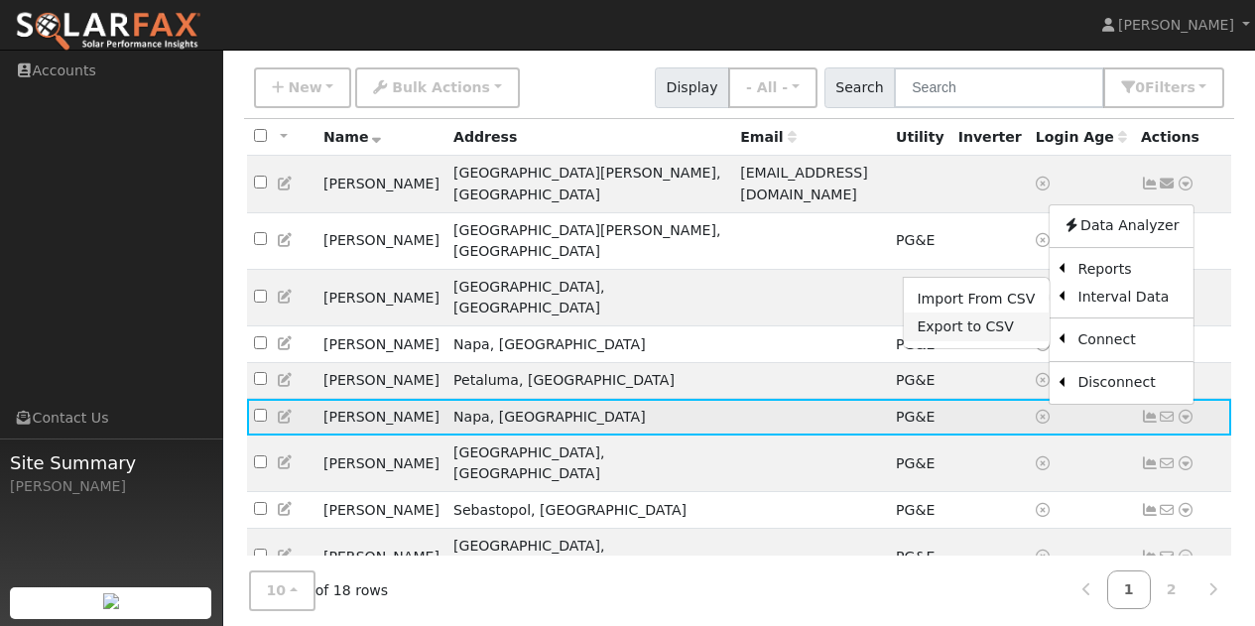
click at [962, 312] on link "Export to CSV" at bounding box center [976, 326] width 146 height 28
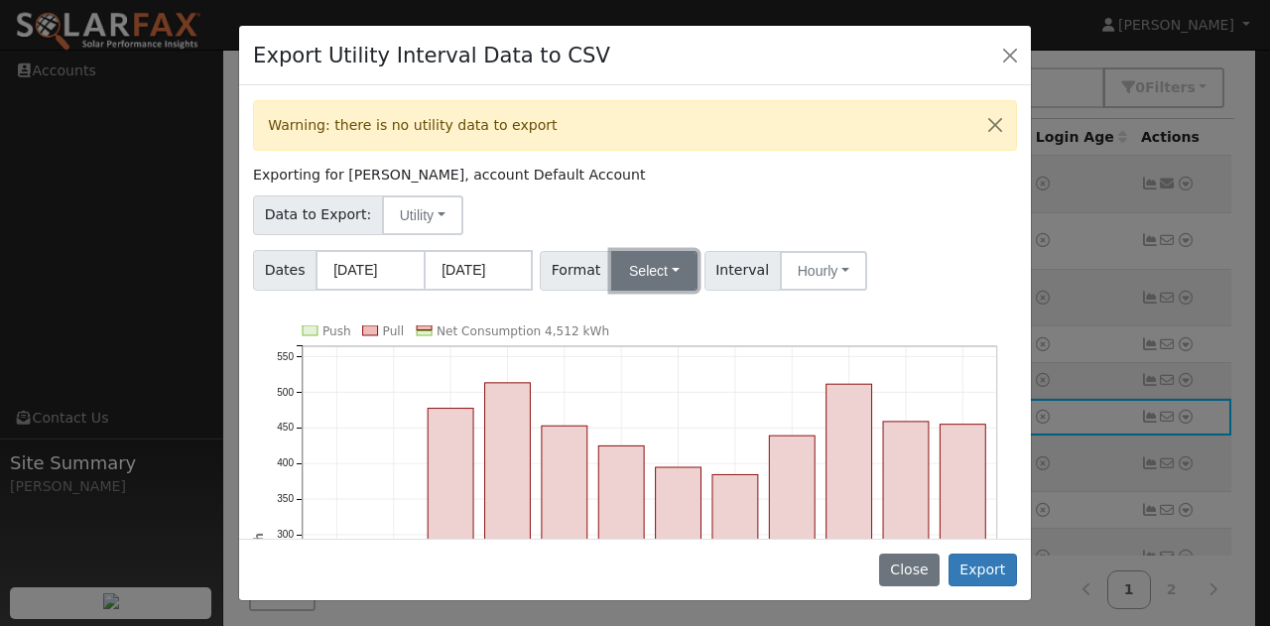
click at [666, 270] on button "Select" at bounding box center [654, 271] width 86 height 40
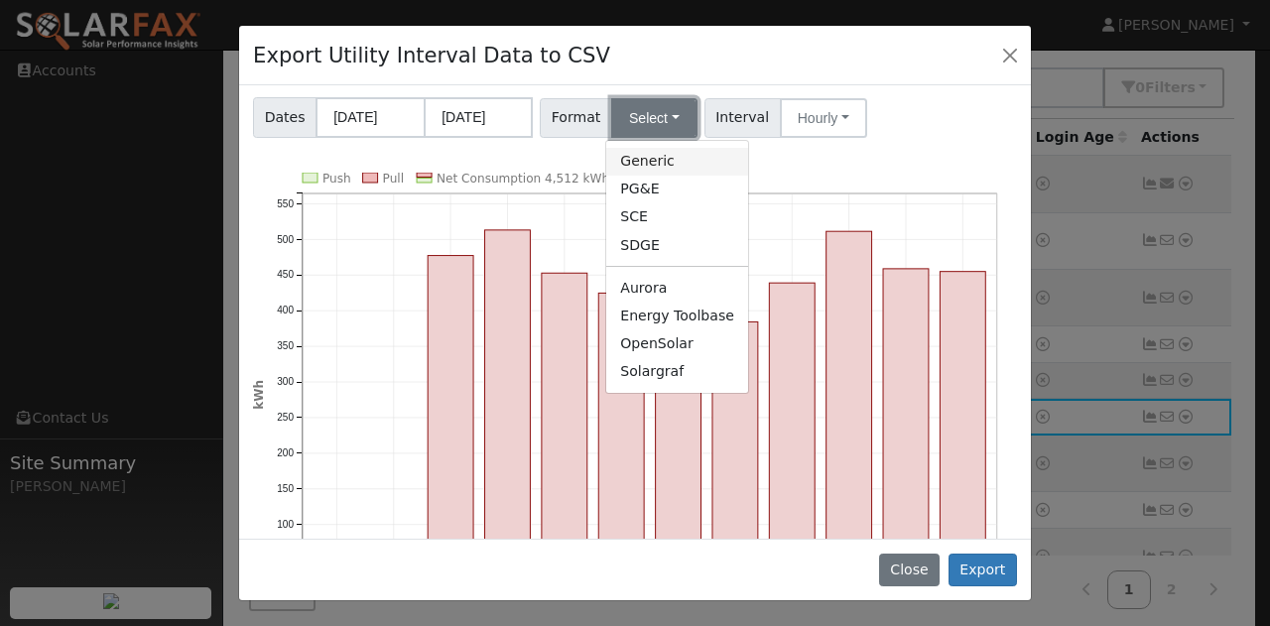
scroll to position [198, 0]
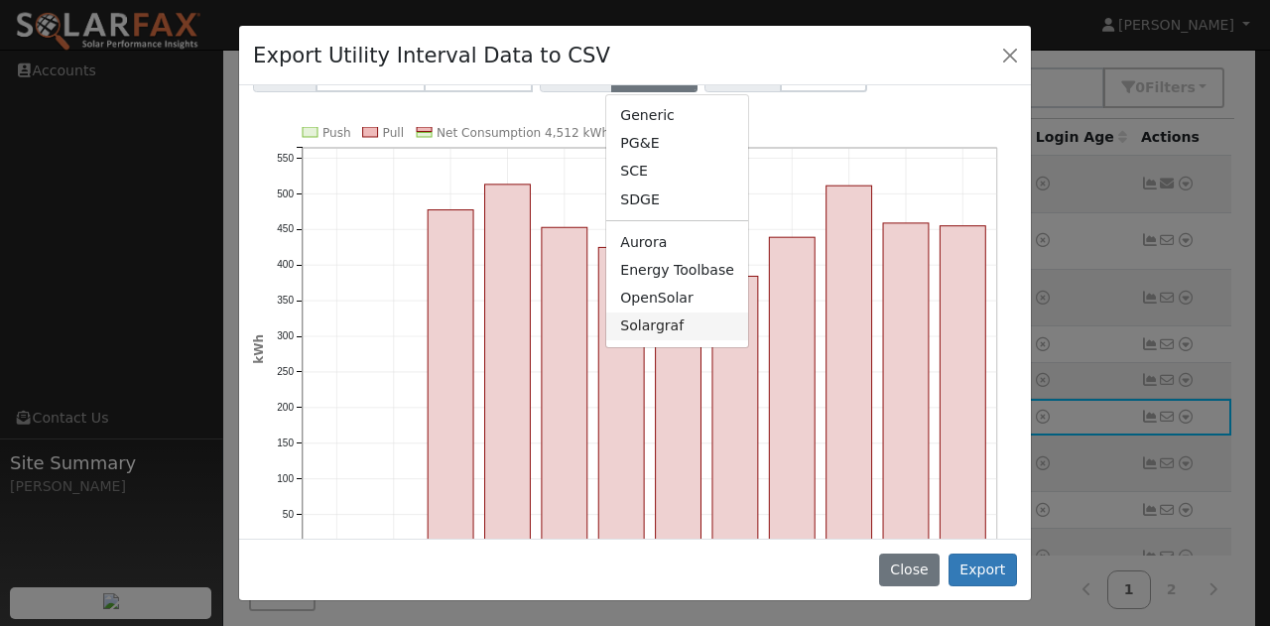
click at [656, 327] on link "Solargraf" at bounding box center [677, 326] width 142 height 28
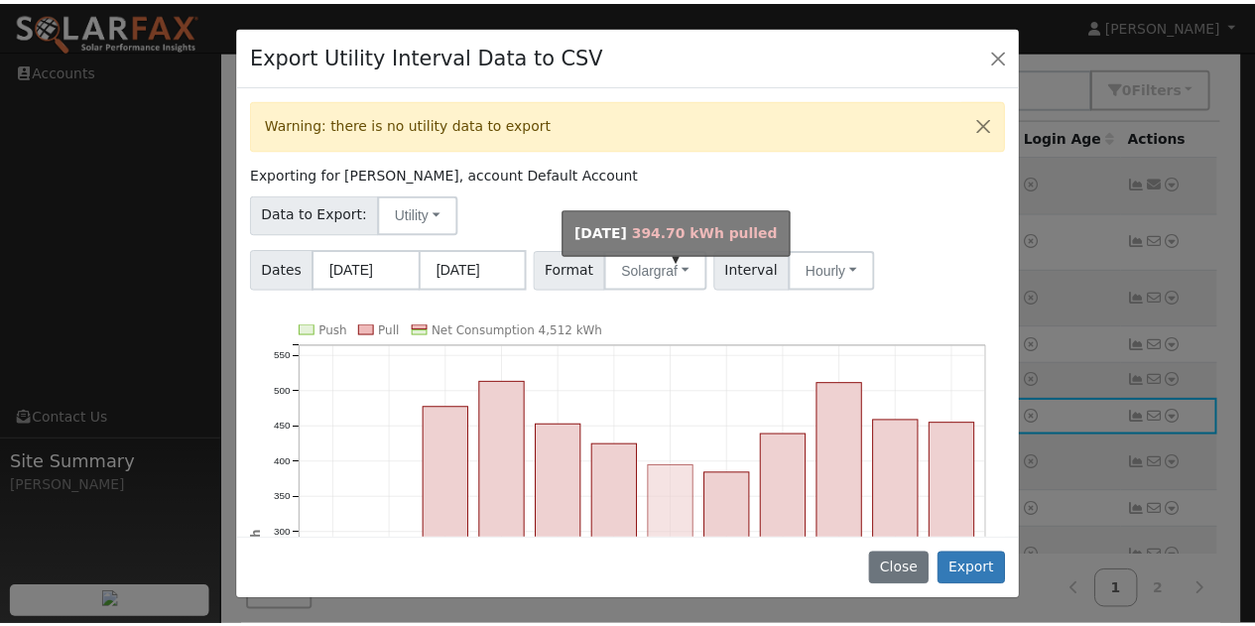
scroll to position [0, 0]
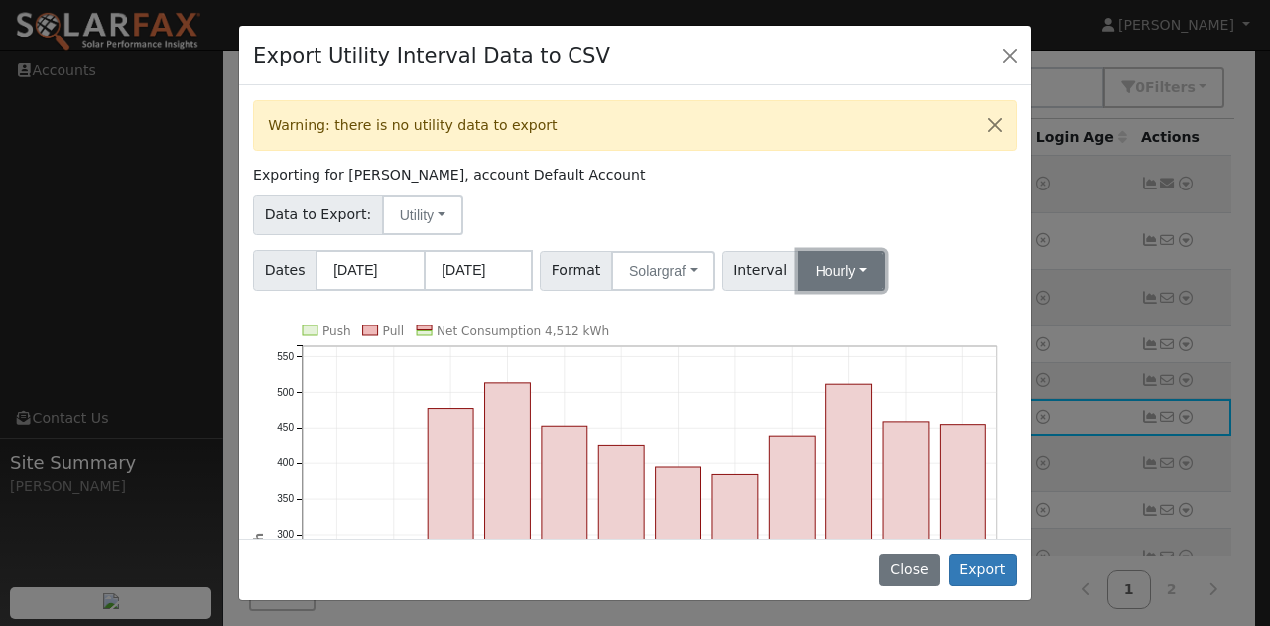
click at [840, 263] on button "Hourly" at bounding box center [840, 271] width 87 height 40
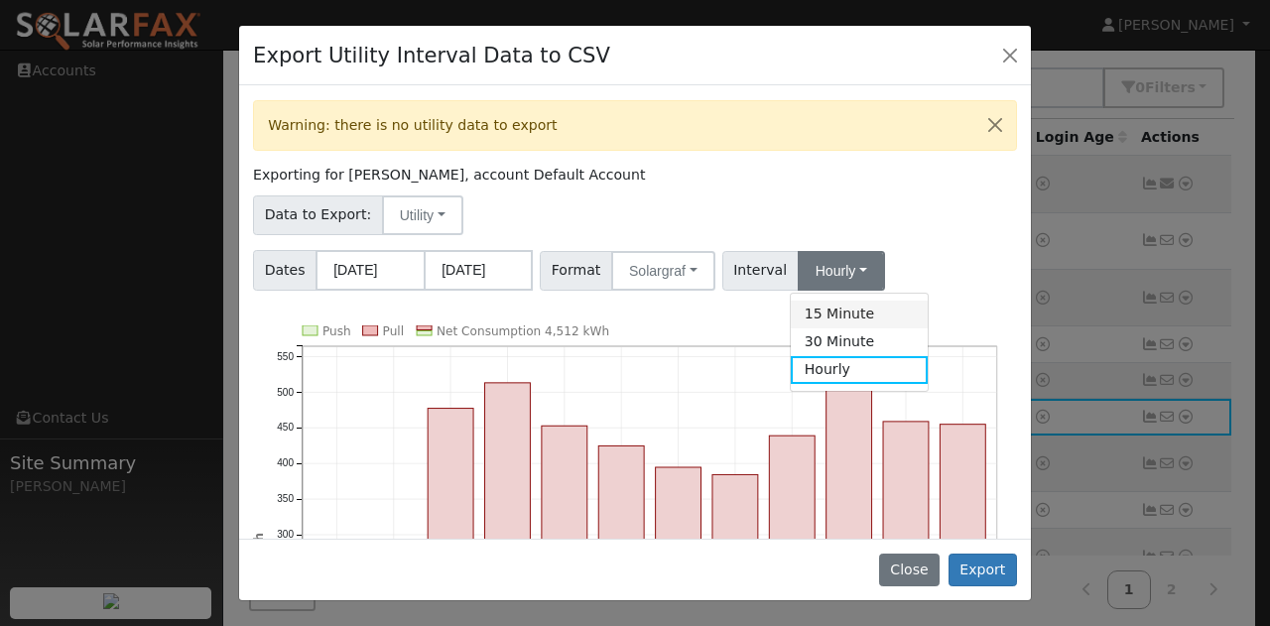
click at [827, 317] on link "15 Minute" at bounding box center [859, 315] width 138 height 28
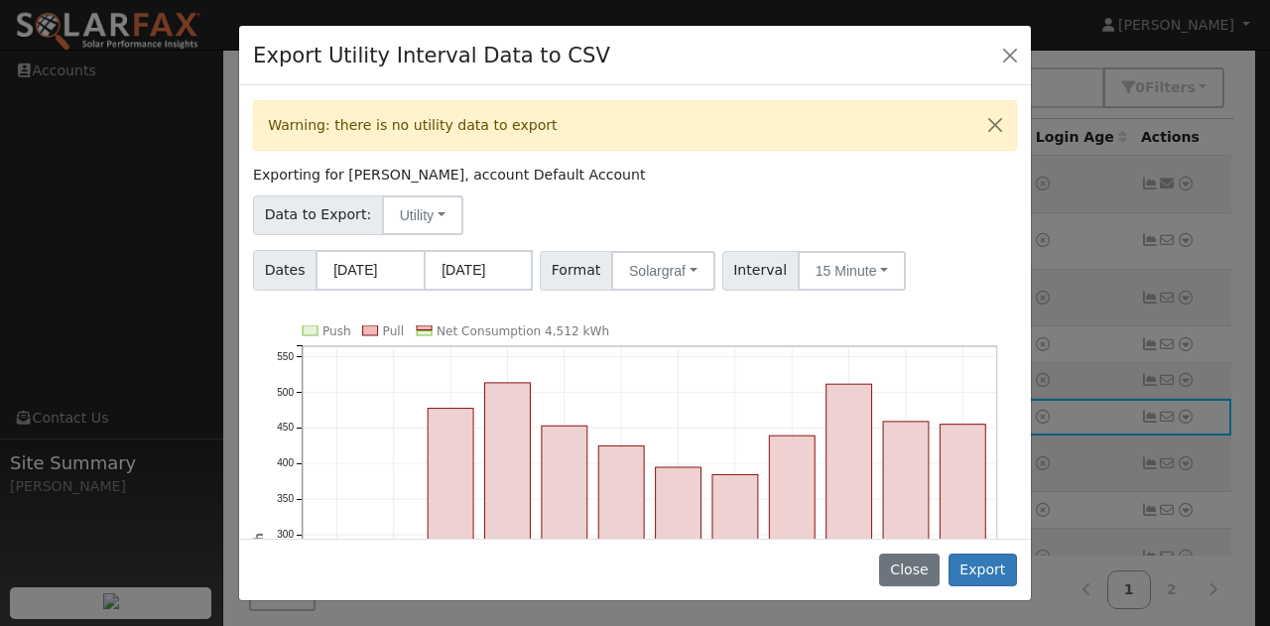
click at [916, 265] on div "Dates [DATE] [DATE] Format Solargraf Generic PG&E SCE SDGE Aurora Energy Toolba…" at bounding box center [635, 267] width 771 height 48
click at [982, 562] on button "Export" at bounding box center [982, 570] width 68 height 34
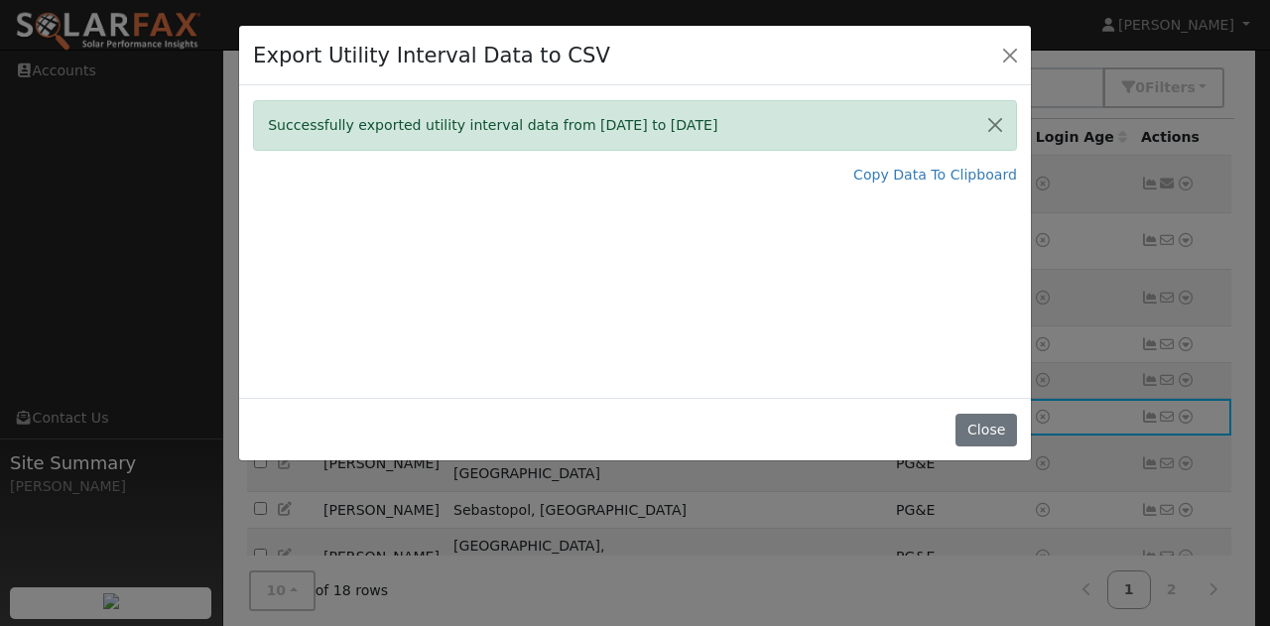
click at [924, 220] on div "Successfully exported utility interval data from [DATE] to [DATE] Copy Data To …" at bounding box center [634, 241] width 791 height 312
click at [1003, 430] on button "Close" at bounding box center [985, 431] width 61 height 34
